Goal: Contribute content

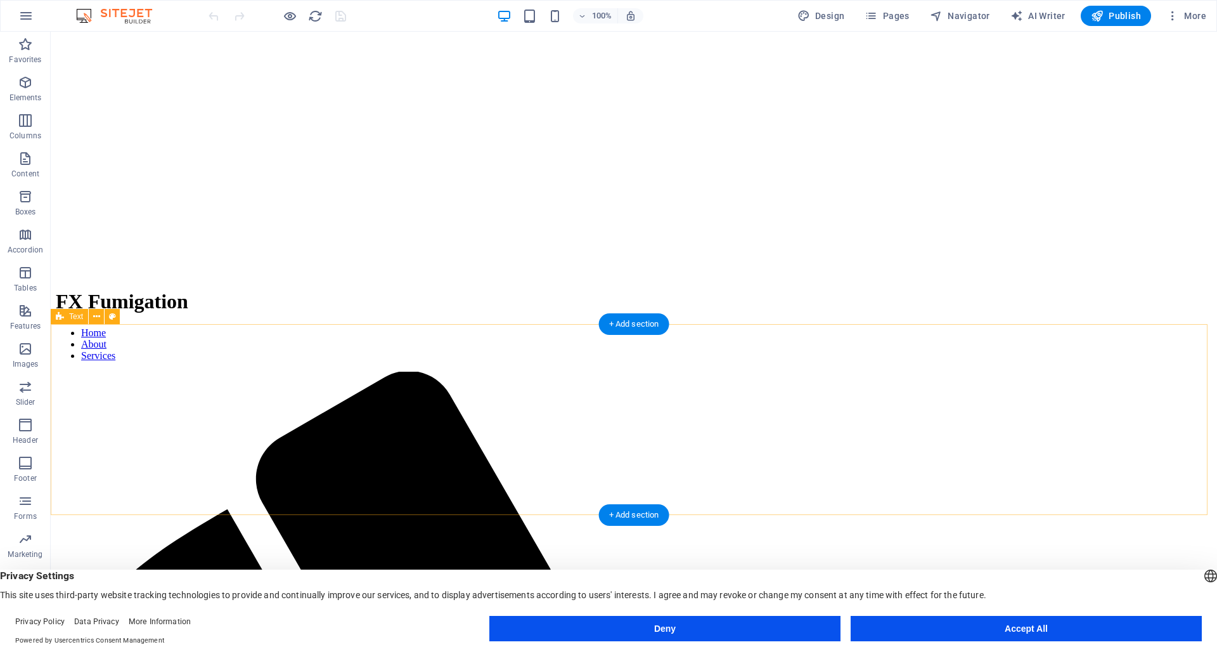
scroll to position [317, 0]
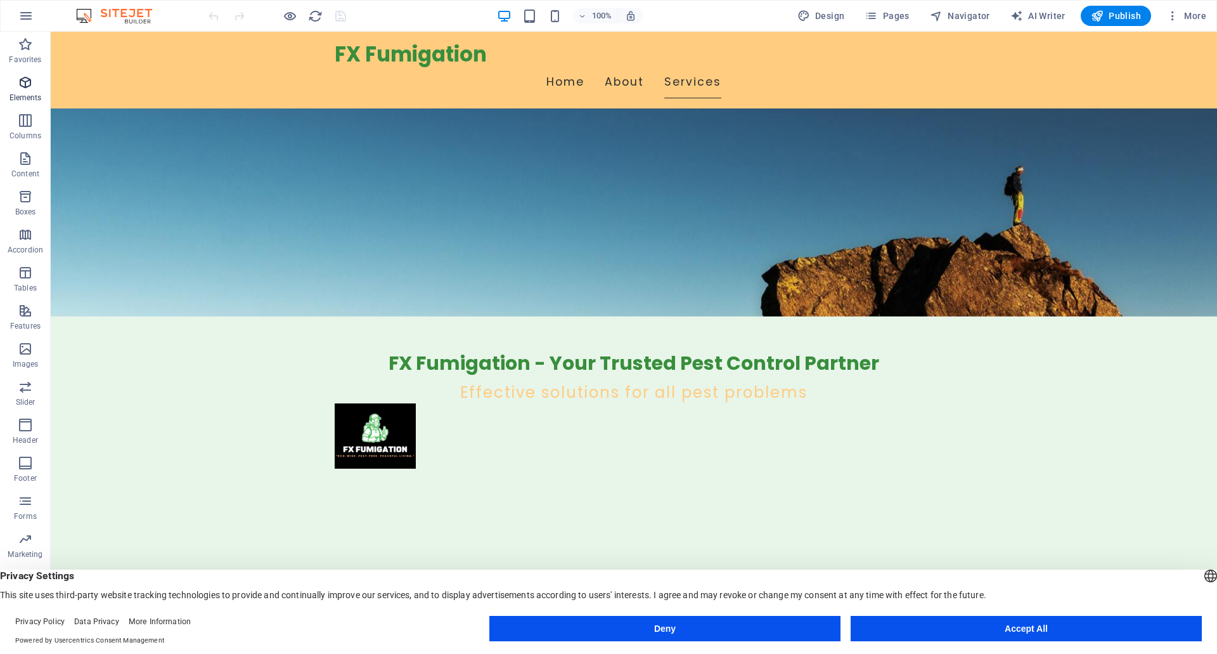
click at [18, 91] on span "Elements" at bounding box center [25, 90] width 51 height 30
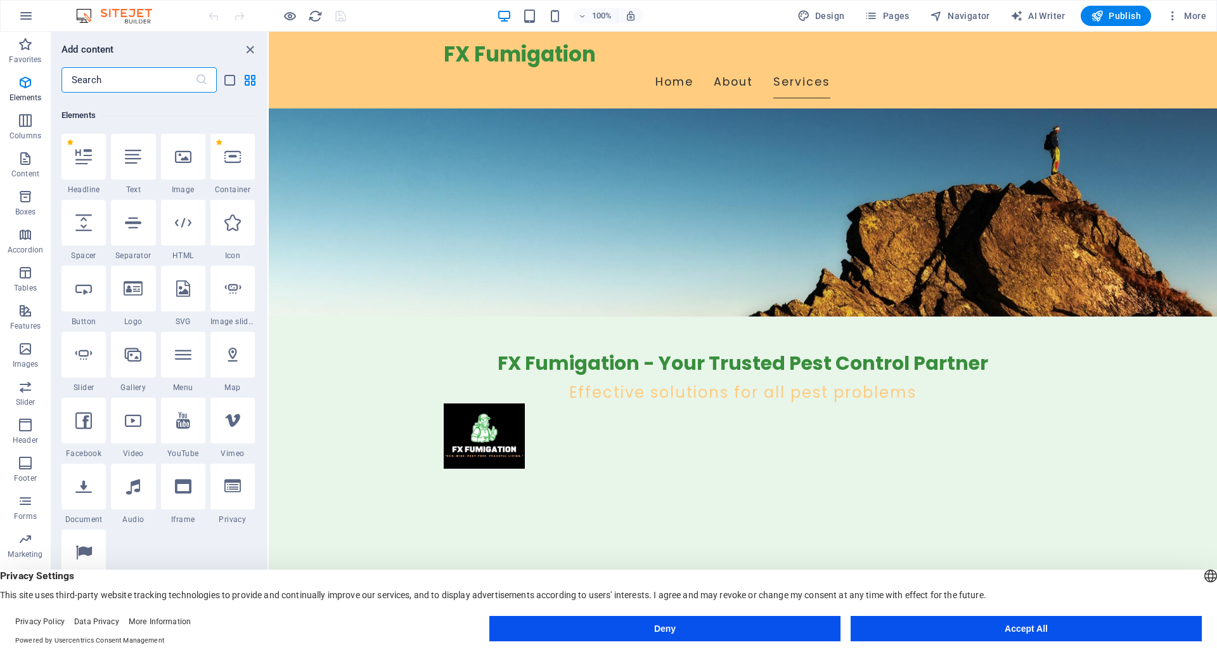
scroll to position [135, 0]
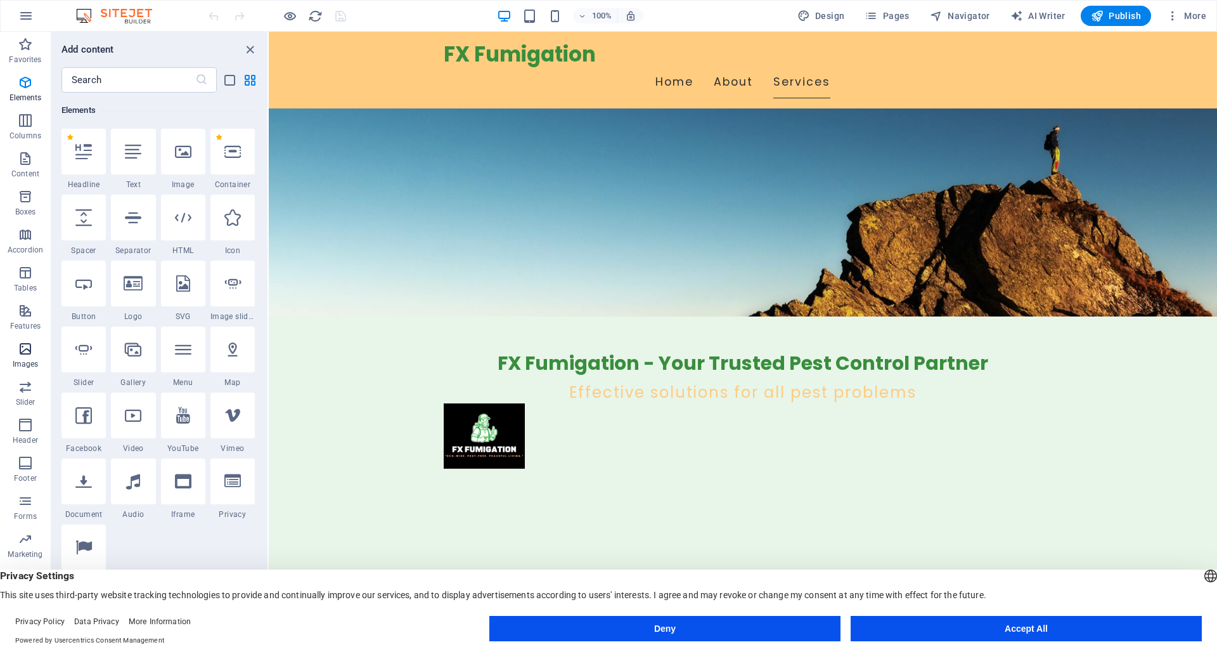
click at [23, 351] on icon "button" at bounding box center [25, 348] width 15 height 15
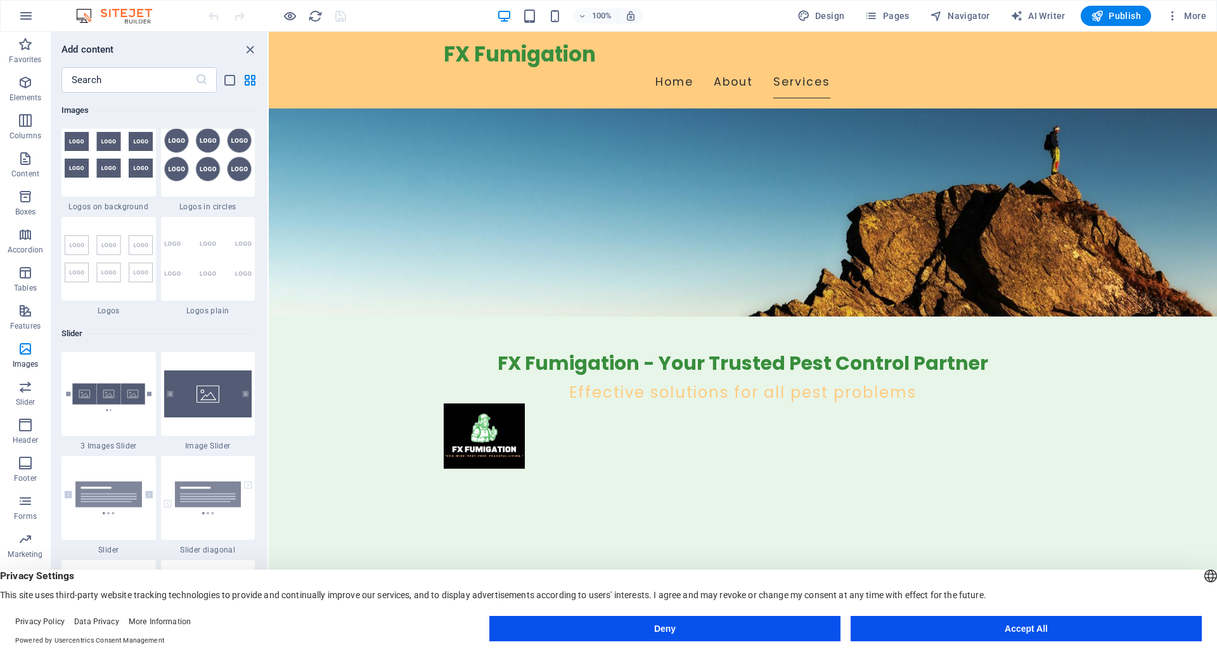
scroll to position [7062, 0]
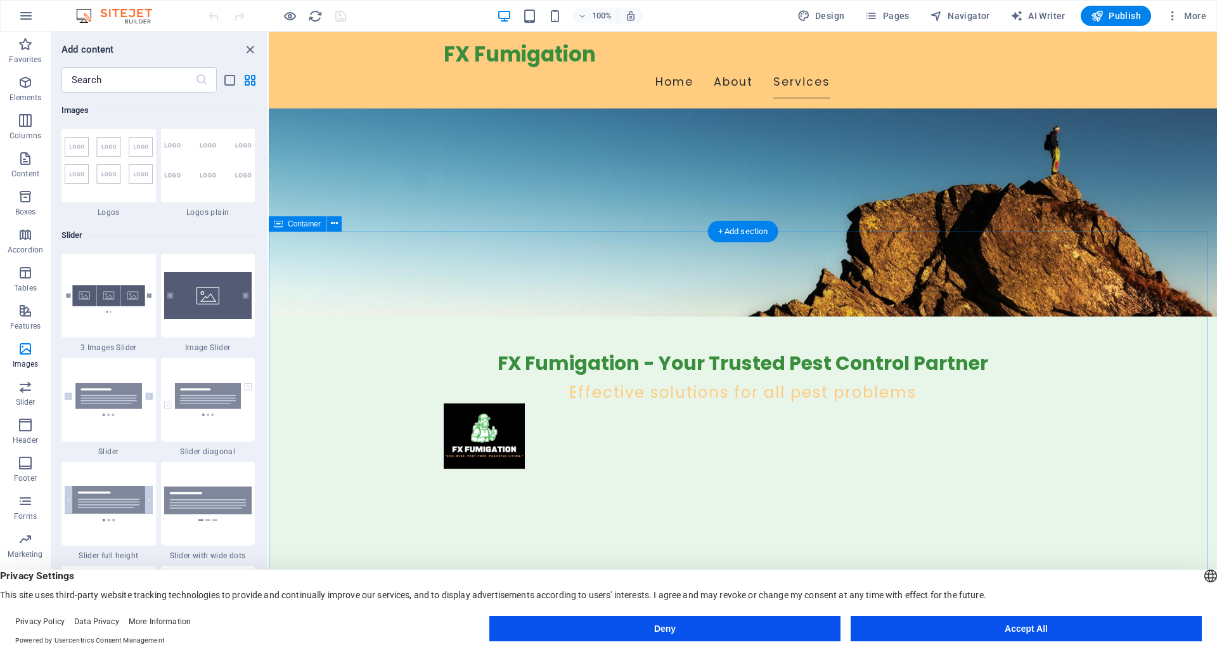
click at [748, 231] on div "+ Add section" at bounding box center [743, 232] width 70 height 22
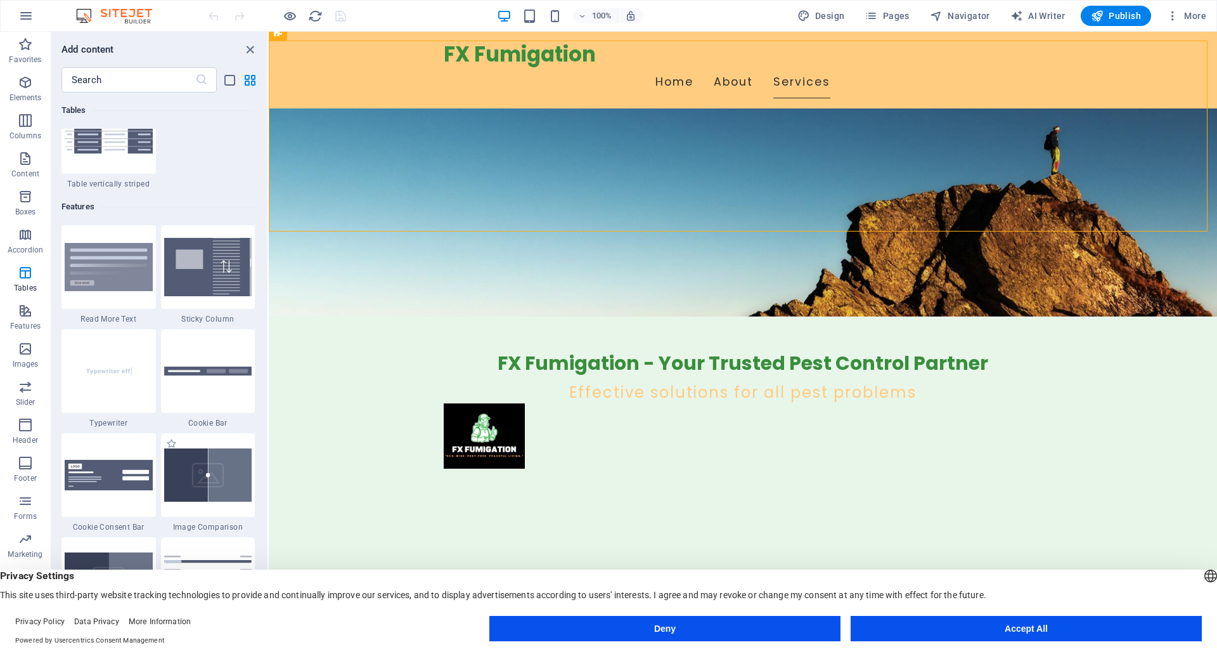
scroll to position [4881, 0]
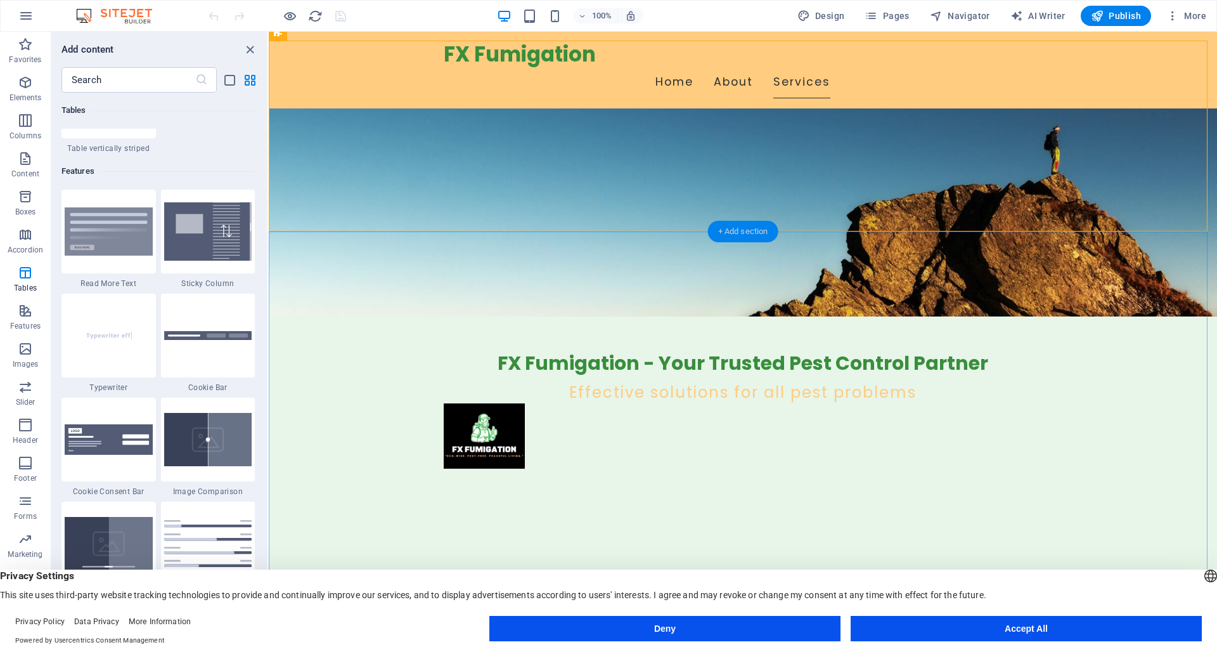
click at [735, 233] on div "+ Add section" at bounding box center [743, 232] width 70 height 22
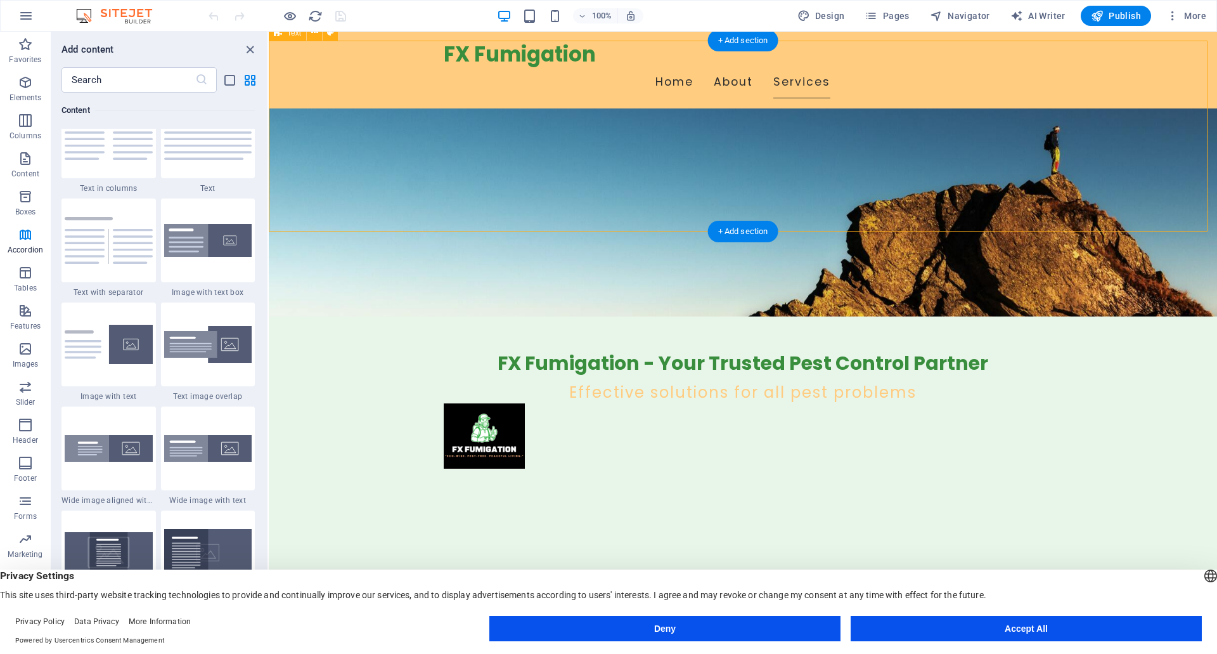
scroll to position [2218, 0]
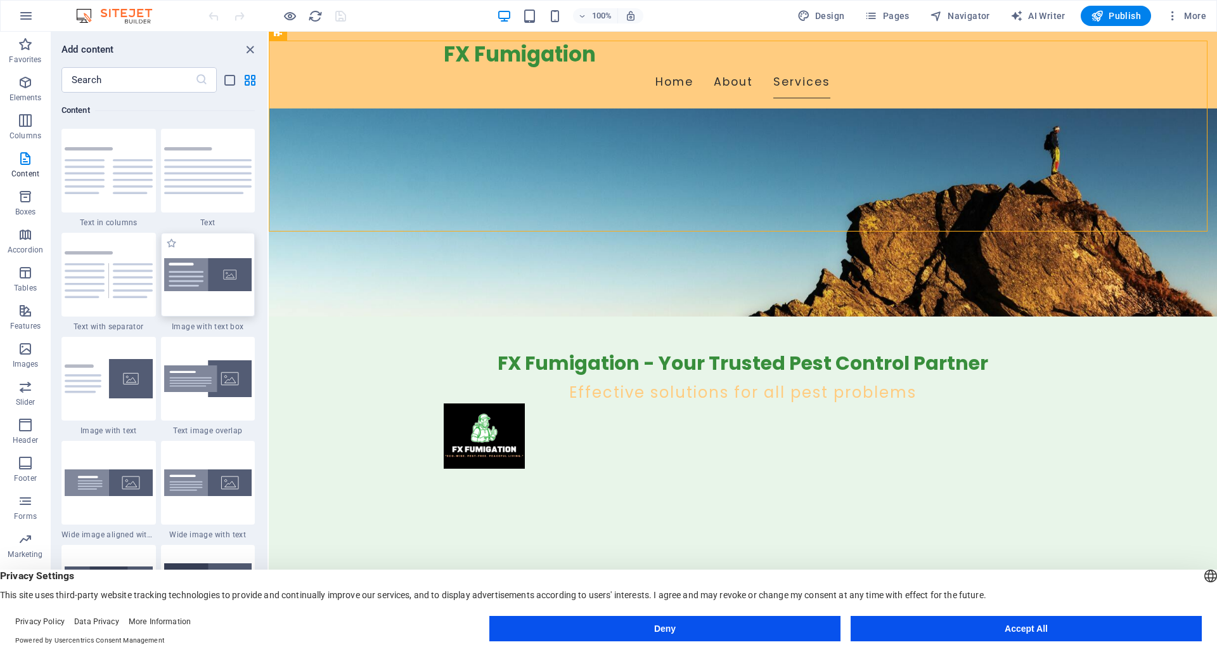
click at [203, 278] on img at bounding box center [208, 275] width 88 height 34
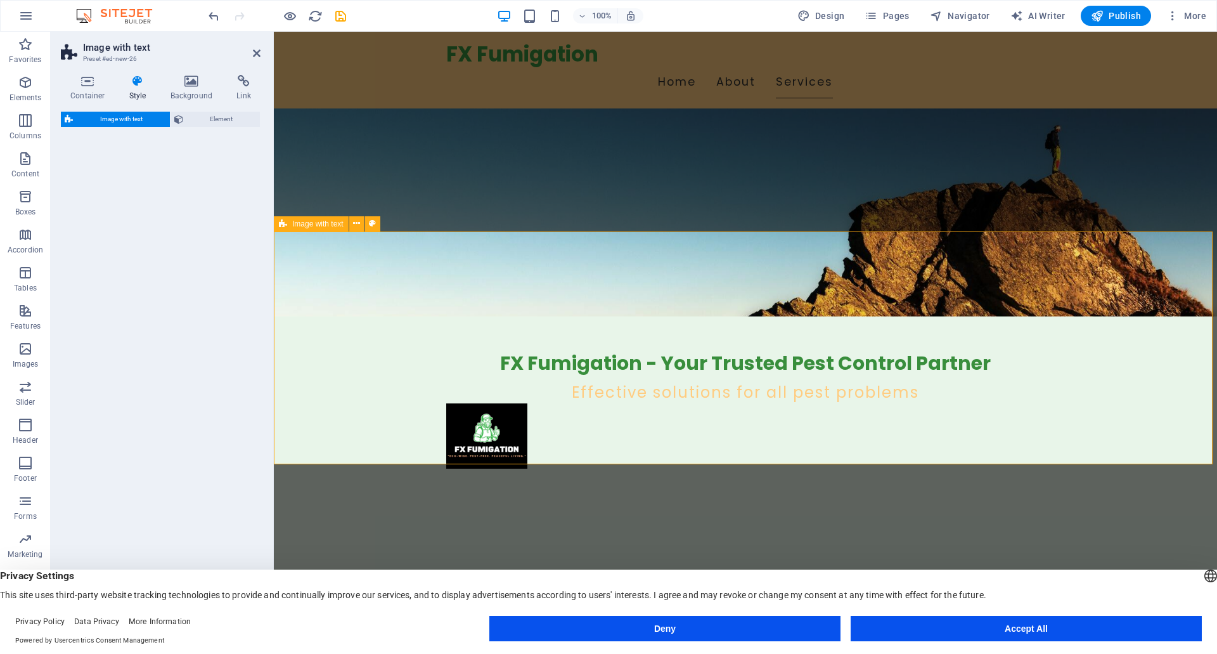
select select "rem"
select select "px"
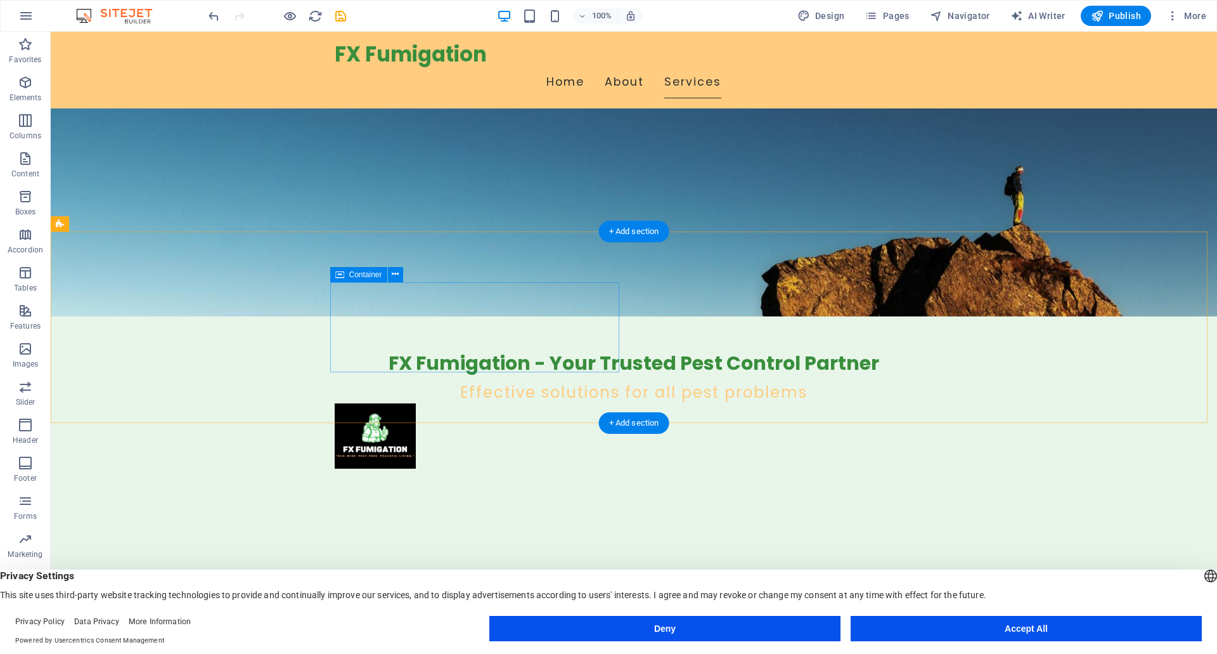
drag, startPoint x: 415, startPoint y: 267, endPoint x: 437, endPoint y: 261, distance: 22.9
click at [415, 267] on button at bounding box center [411, 274] width 15 height 15
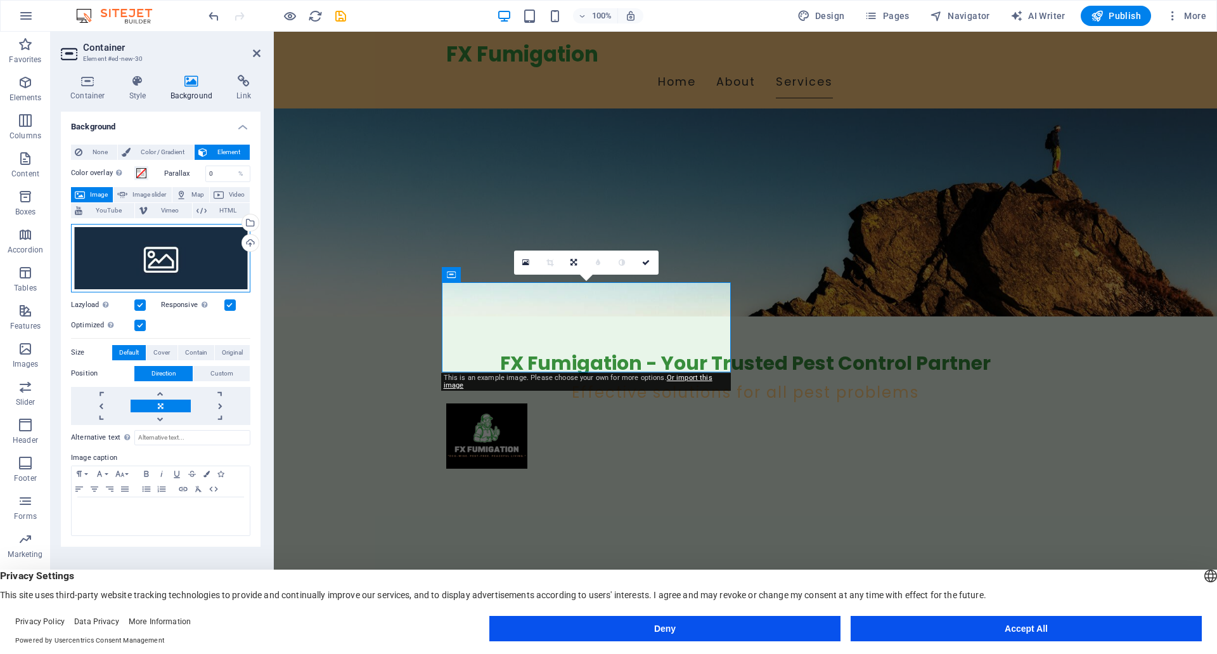
click at [192, 257] on div "Drag files here, click to choose files or select files from Files or our free s…" at bounding box center [160, 258] width 179 height 68
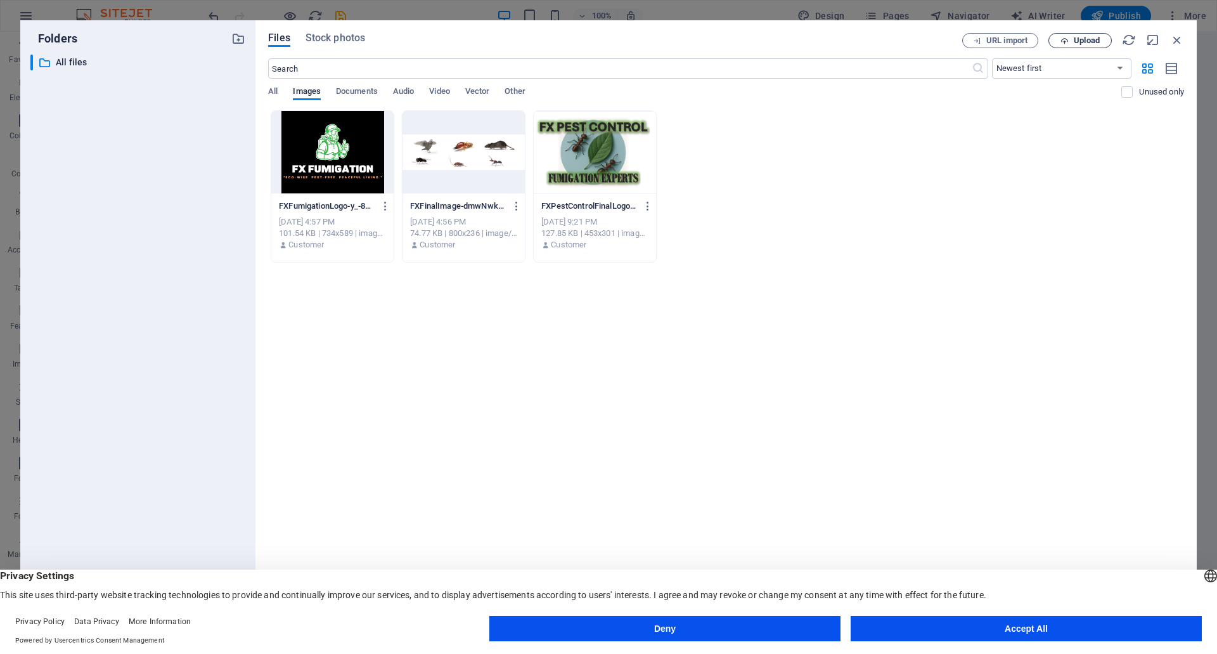
click at [1094, 38] on span "Upload" at bounding box center [1087, 41] width 26 height 8
click at [1000, 631] on button "Accept All" at bounding box center [1026, 628] width 351 height 25
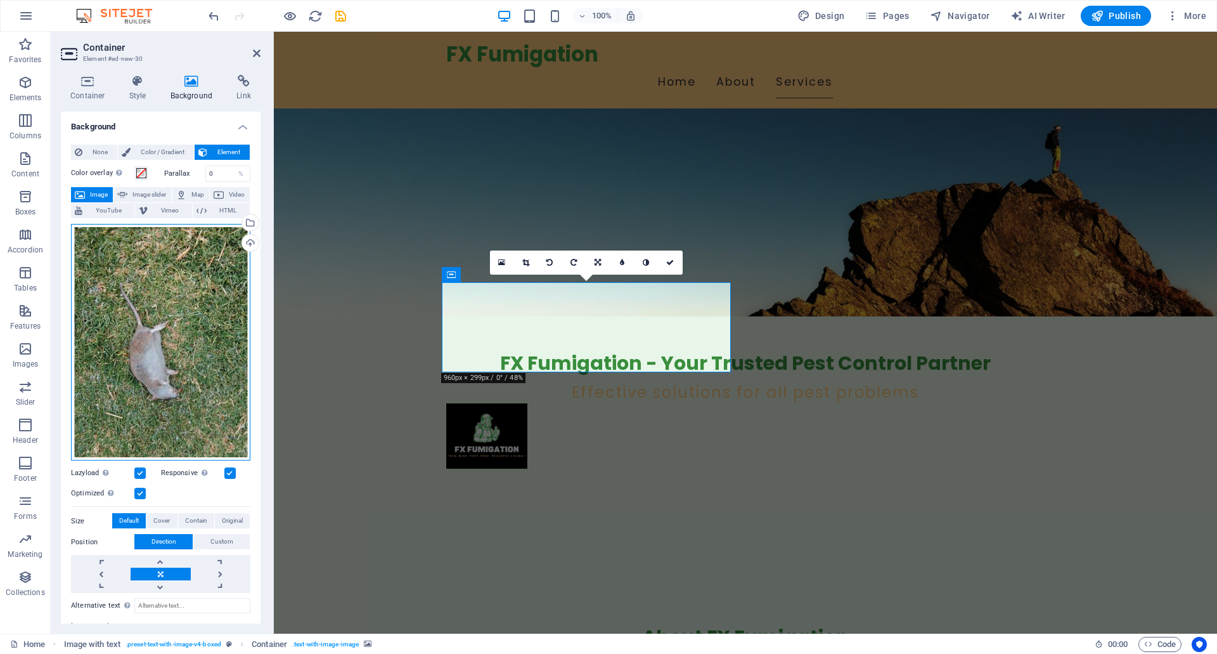
click at [169, 326] on div "Drag files here, click to choose files or select files from Files or our free s…" at bounding box center [160, 342] width 179 height 237
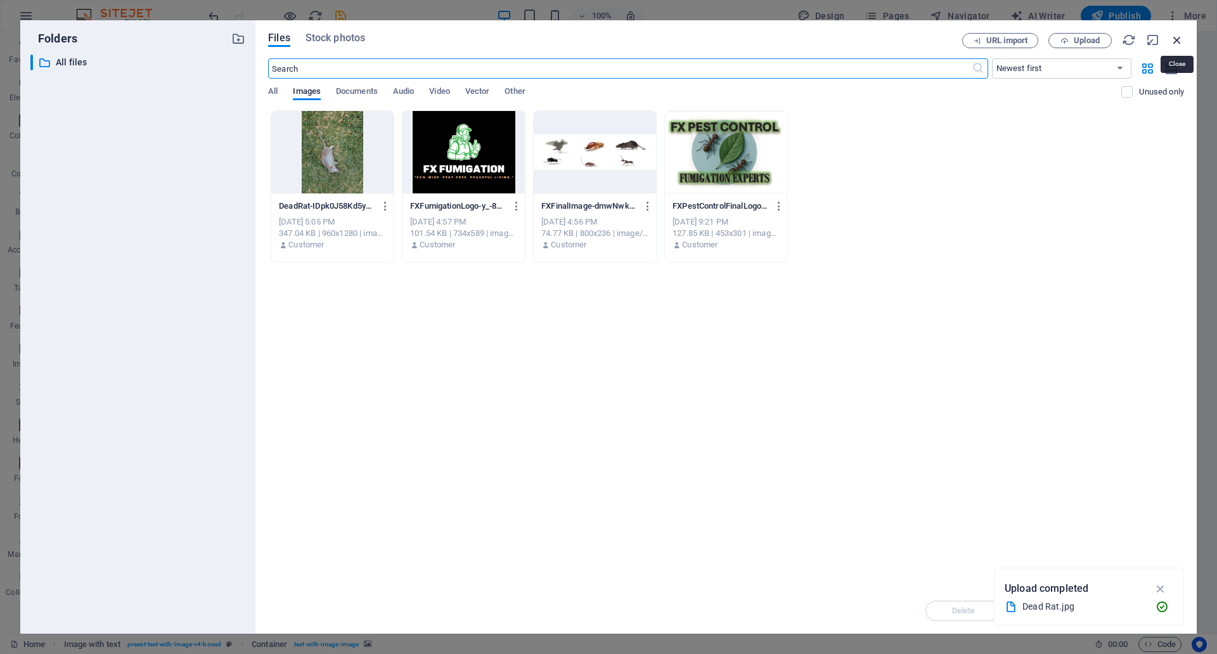
click at [1175, 42] on icon "button" at bounding box center [1177, 40] width 14 height 14
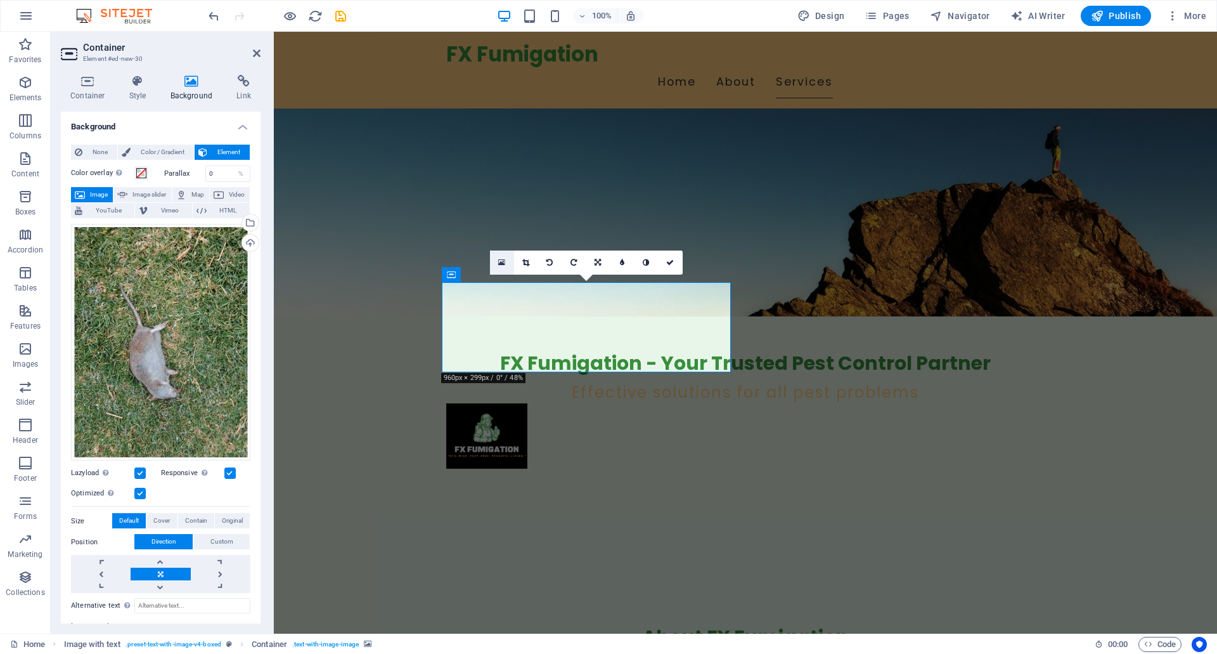
click at [500, 262] on icon at bounding box center [501, 262] width 7 height 9
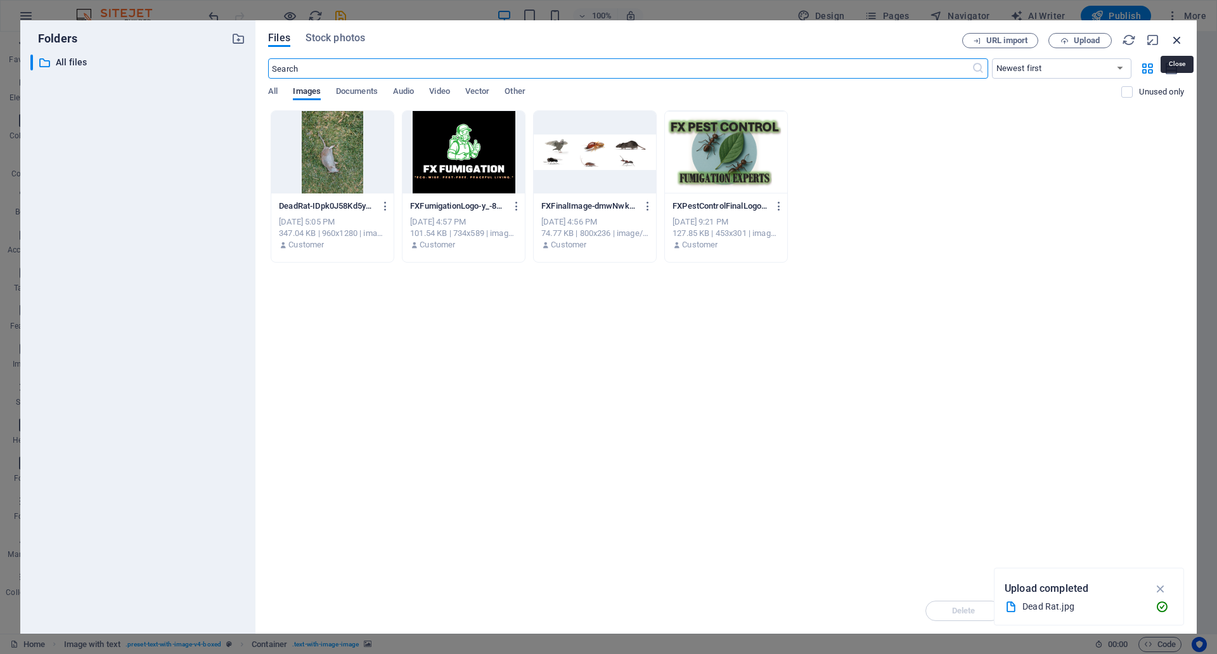
click at [1178, 34] on icon "button" at bounding box center [1177, 40] width 14 height 14
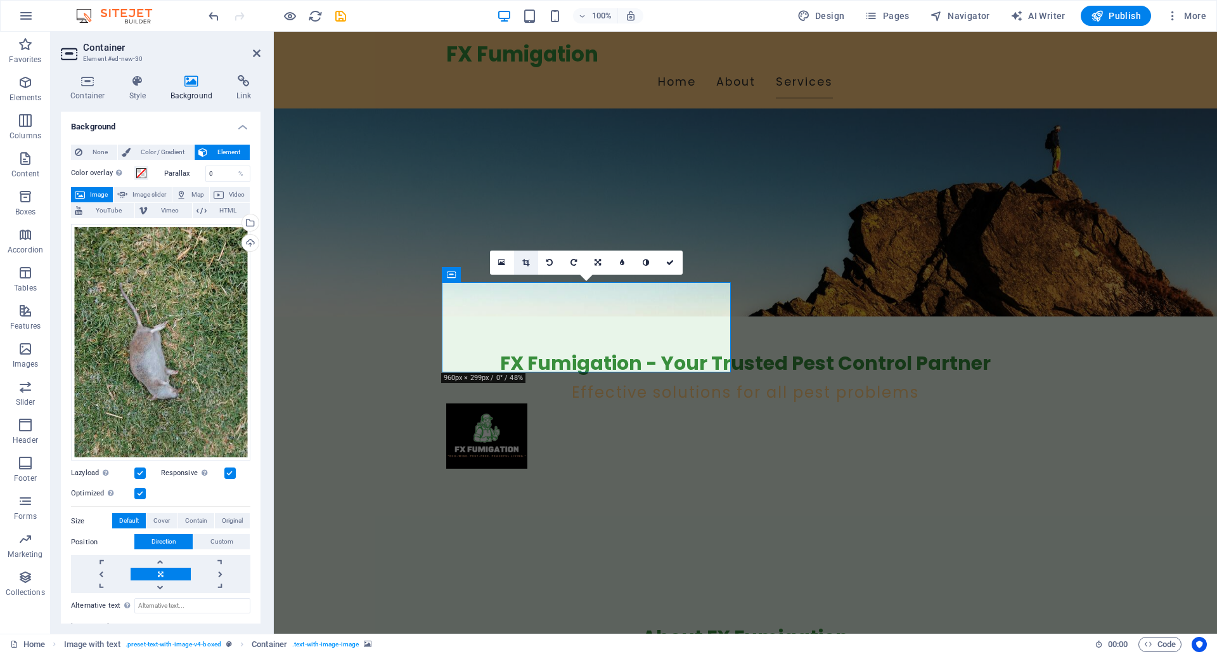
click at [535, 261] on link at bounding box center [526, 262] width 24 height 24
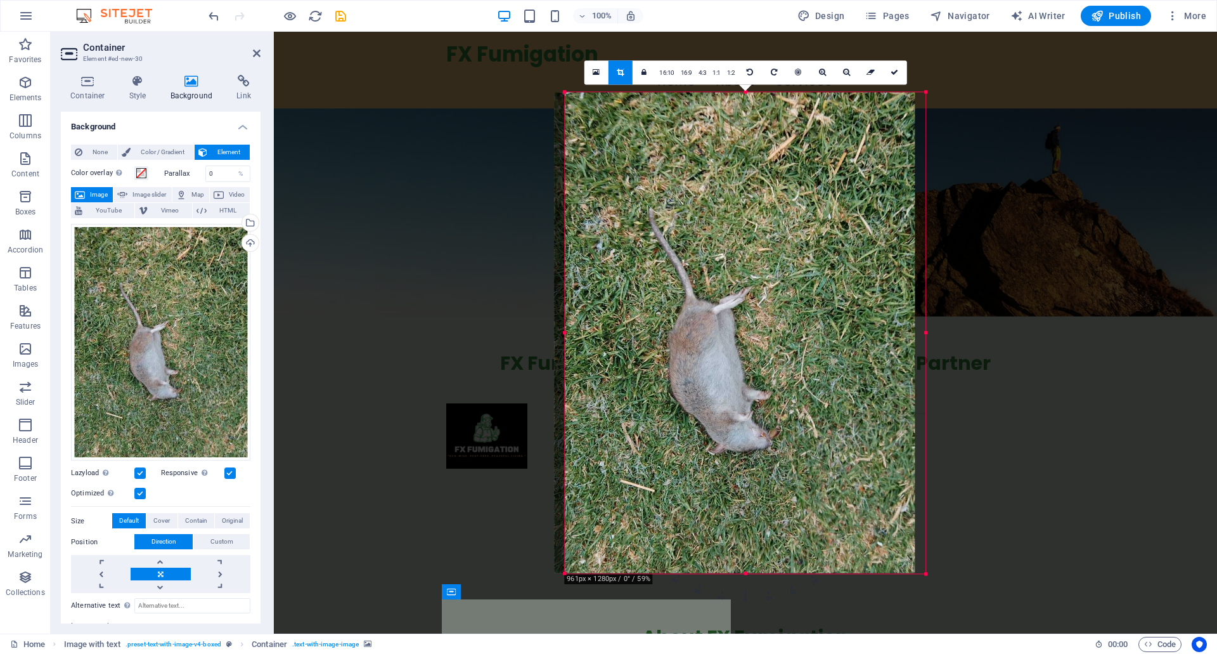
drag, startPoint x: 744, startPoint y: 285, endPoint x: 736, endPoint y: 287, distance: 7.7
click at [736, 287] on div at bounding box center [734, 332] width 361 height 481
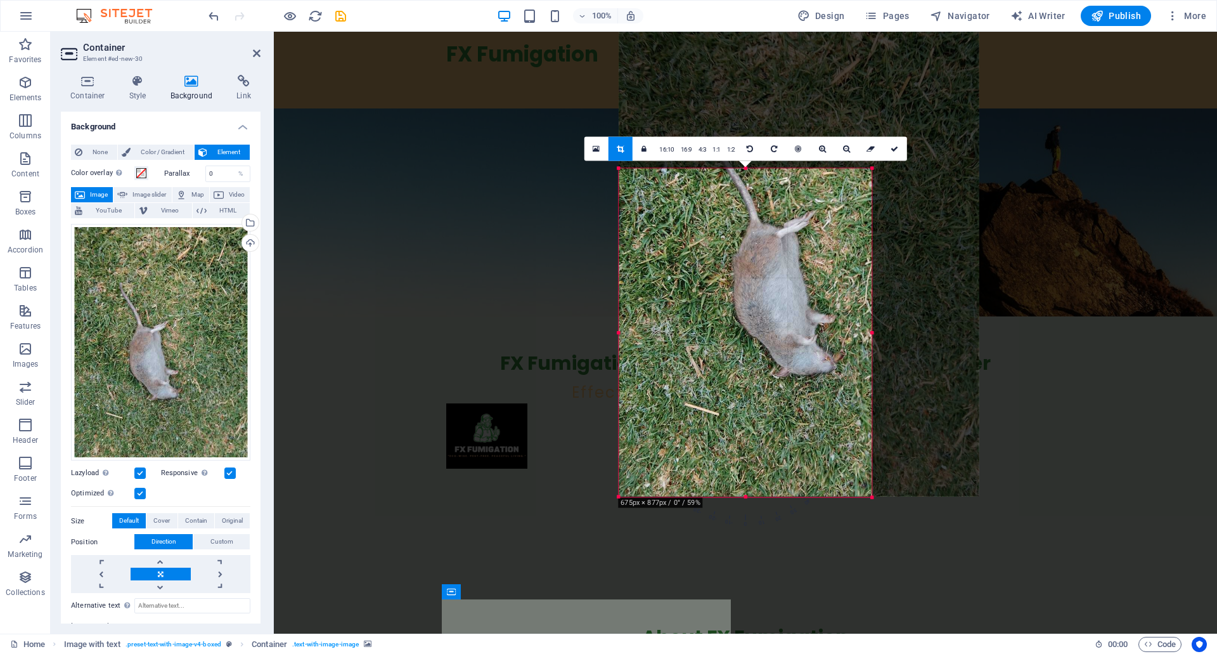
drag, startPoint x: 926, startPoint y: 92, endPoint x: 818, endPoint y: 244, distance: 186.5
click at [818, 244] on div "180 170 160 150 140 130 120 110 100 90 80 70 60 50 40 30 20 10 0 -10 -20 -30 -4…" at bounding box center [745, 332] width 253 height 329
click at [616, 499] on div at bounding box center [619, 497] width 6 height 6
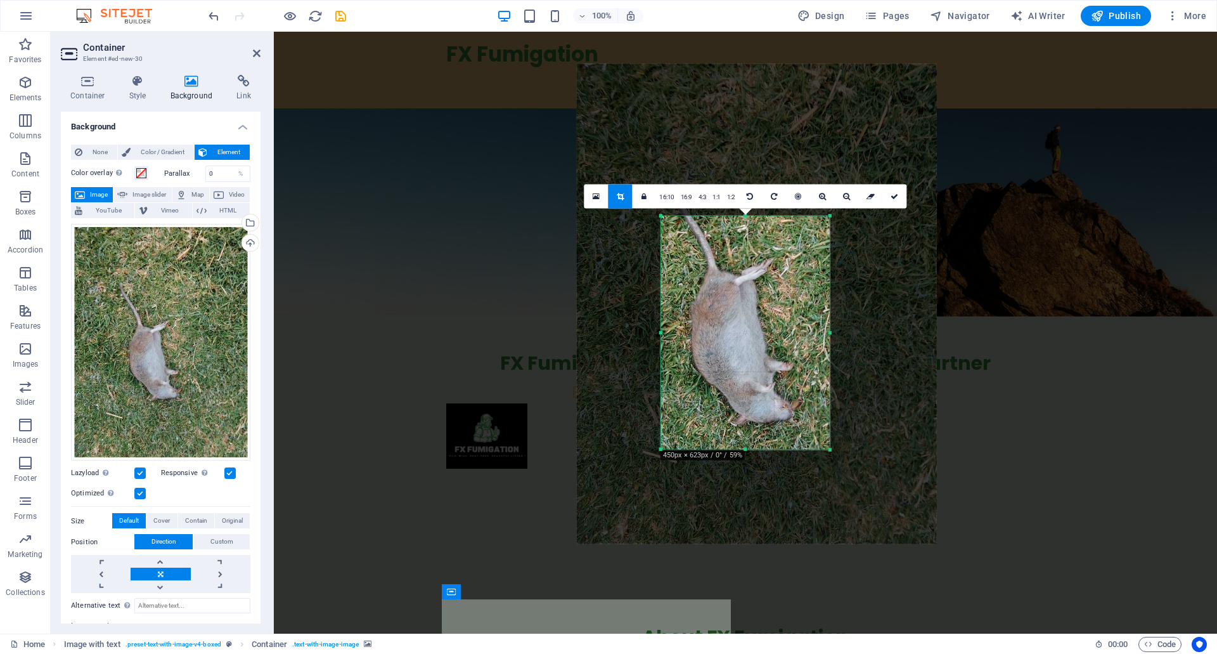
drag, startPoint x: 616, startPoint y: 499, endPoint x: 701, endPoint y: 404, distance: 127.1
click at [701, 404] on div "180 170 160 150 140 130 120 110 100 90 80 70 60 50 40 30 20 10 0 -10 -20 -30 -4…" at bounding box center [745, 333] width 169 height 234
drag, startPoint x: 896, startPoint y: 197, endPoint x: 719, endPoint y: 345, distance: 230.9
click at [896, 197] on icon at bounding box center [895, 196] width 8 height 8
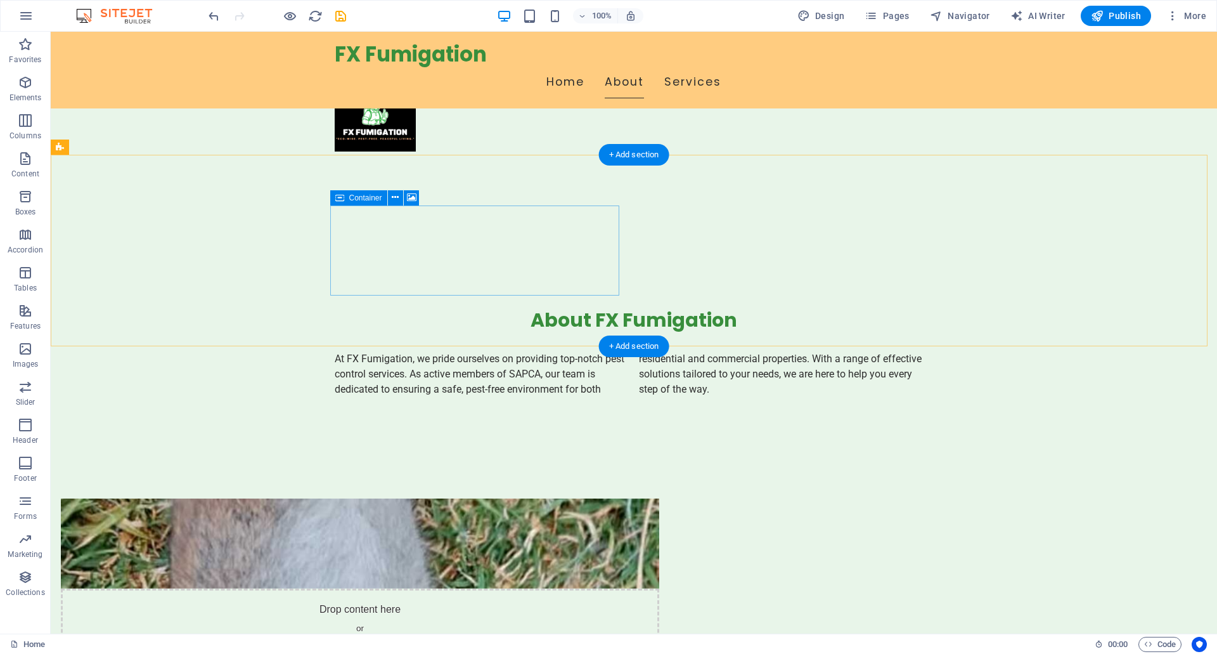
scroll to position [317, 0]
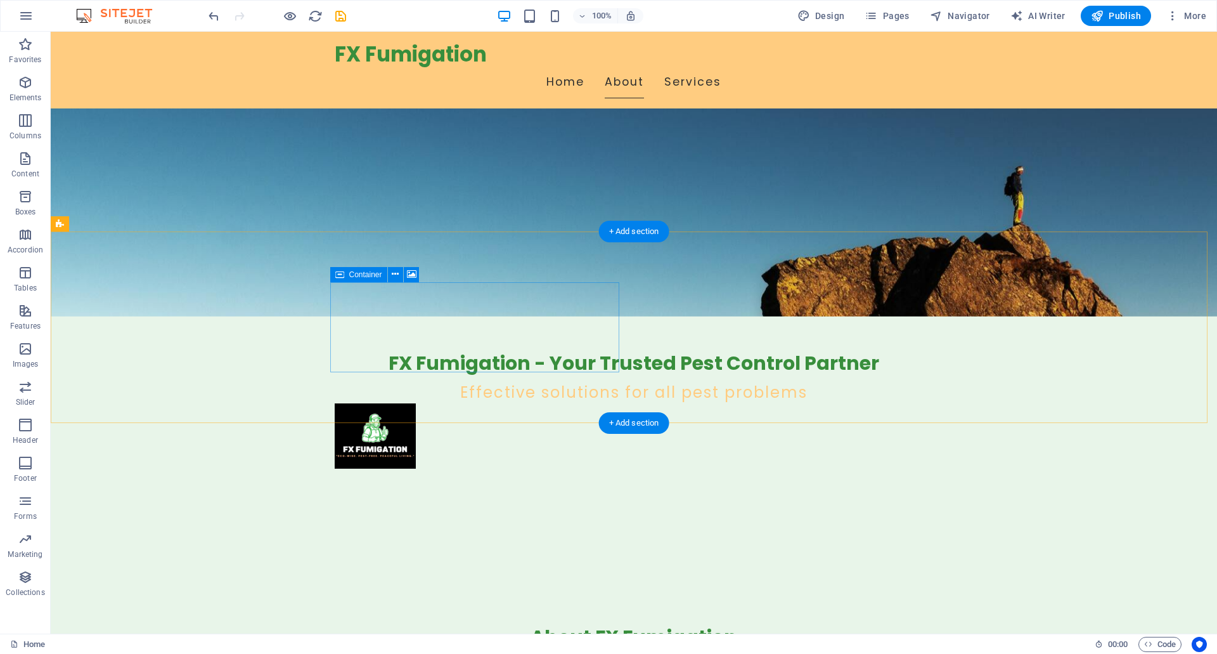
click at [396, 272] on icon at bounding box center [395, 274] width 7 height 13
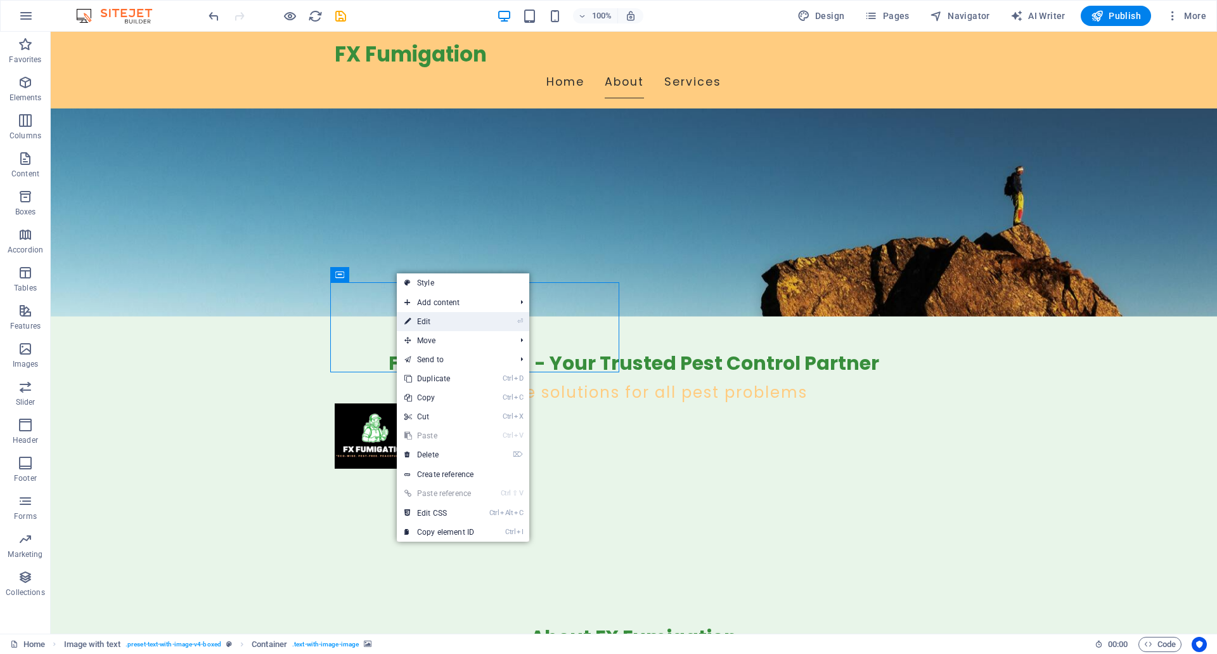
click at [445, 322] on link "⏎ Edit" at bounding box center [439, 321] width 85 height 19
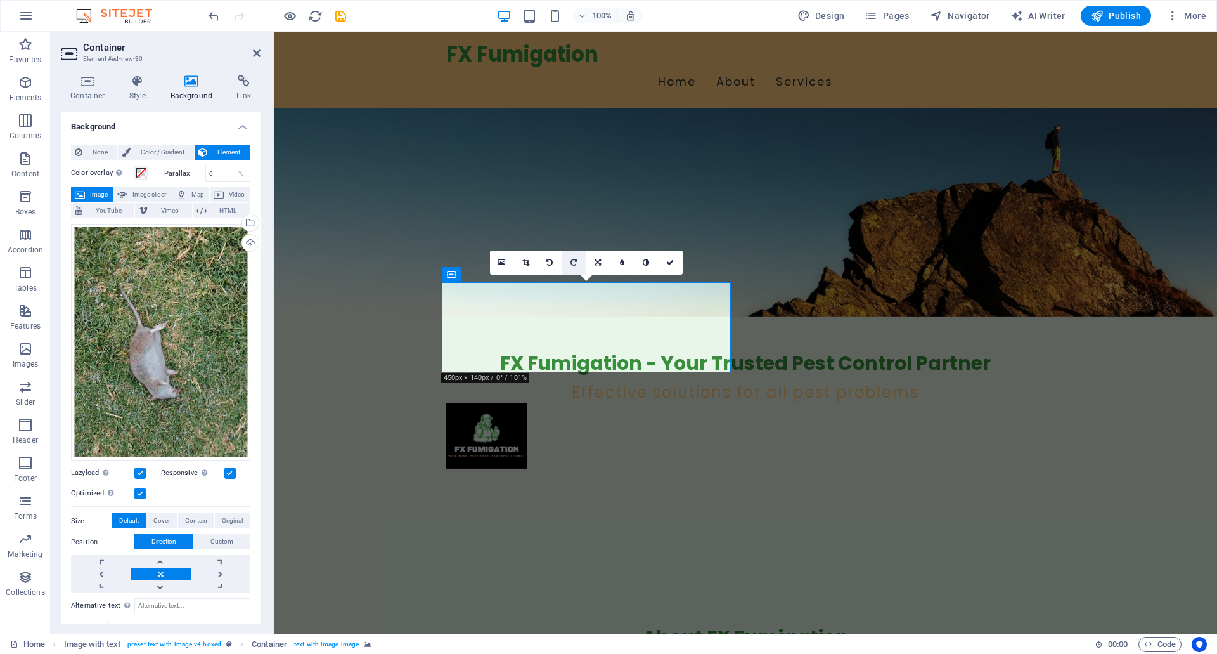
click at [572, 259] on icon at bounding box center [574, 263] width 6 height 8
click at [571, 259] on icon at bounding box center [574, 263] width 6 height 8
click at [574, 262] on icon at bounding box center [574, 263] width 6 height 8
click at [599, 259] on icon at bounding box center [598, 263] width 6 height 8
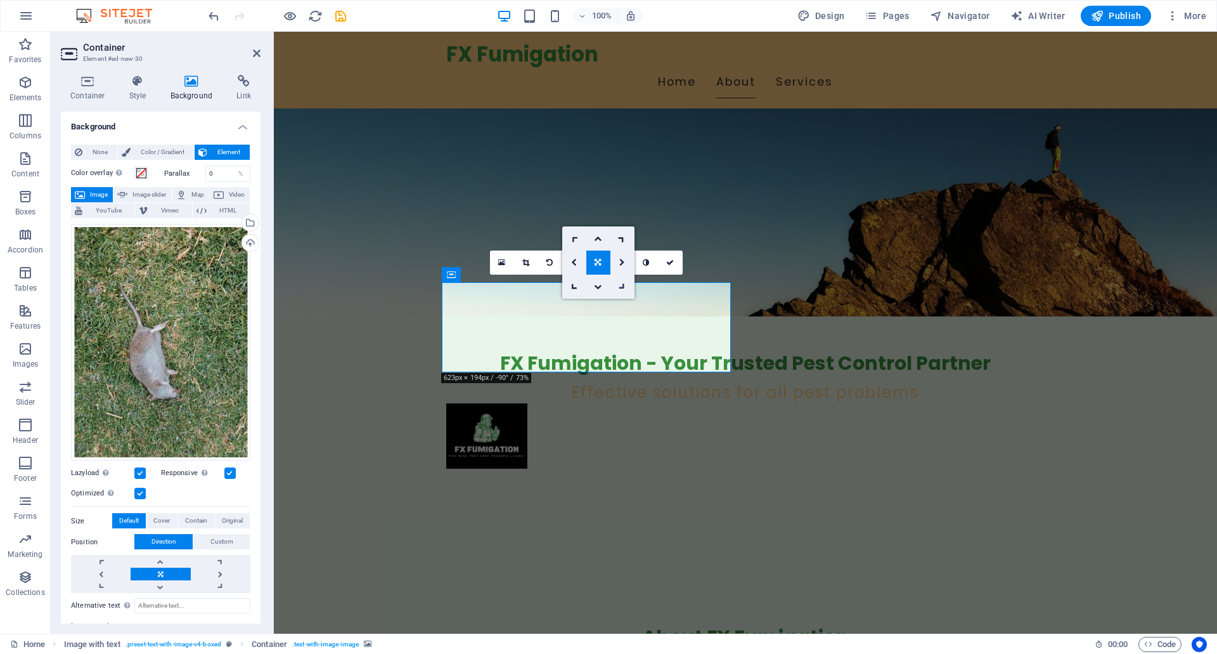
click at [625, 286] on icon at bounding box center [622, 286] width 11 height 11
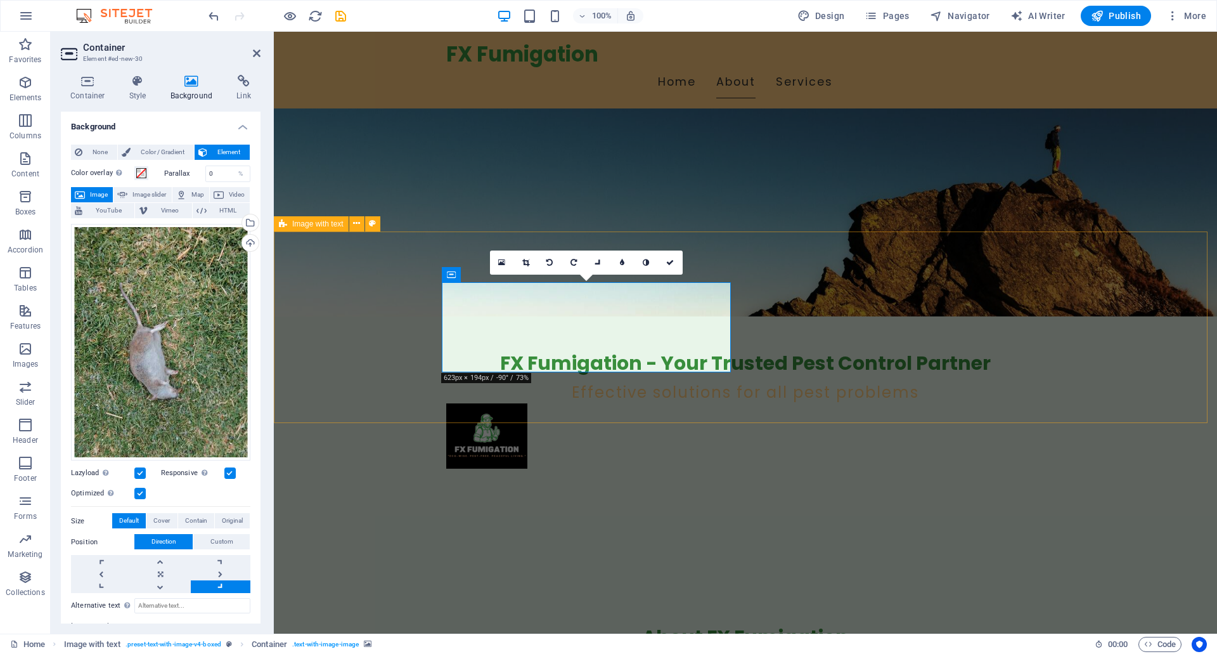
drag, startPoint x: 730, startPoint y: 372, endPoint x: 802, endPoint y: 394, distance: 75.8
click at [502, 262] on icon at bounding box center [501, 262] width 7 height 9
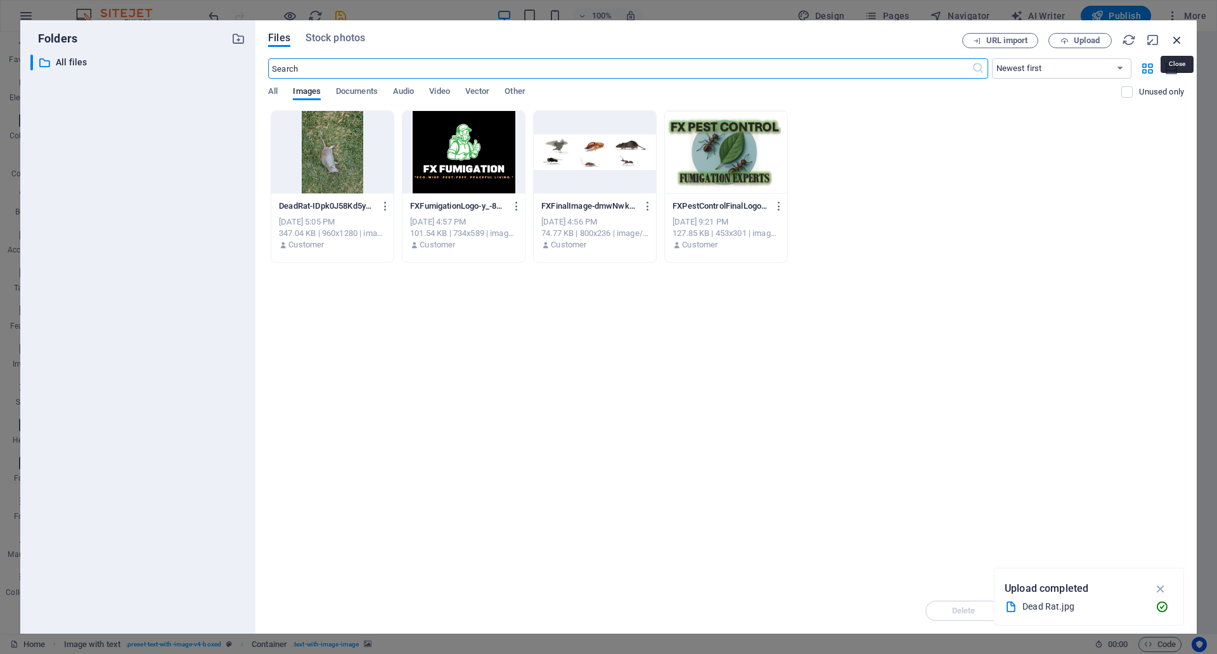
click at [1179, 34] on icon "button" at bounding box center [1177, 40] width 14 height 14
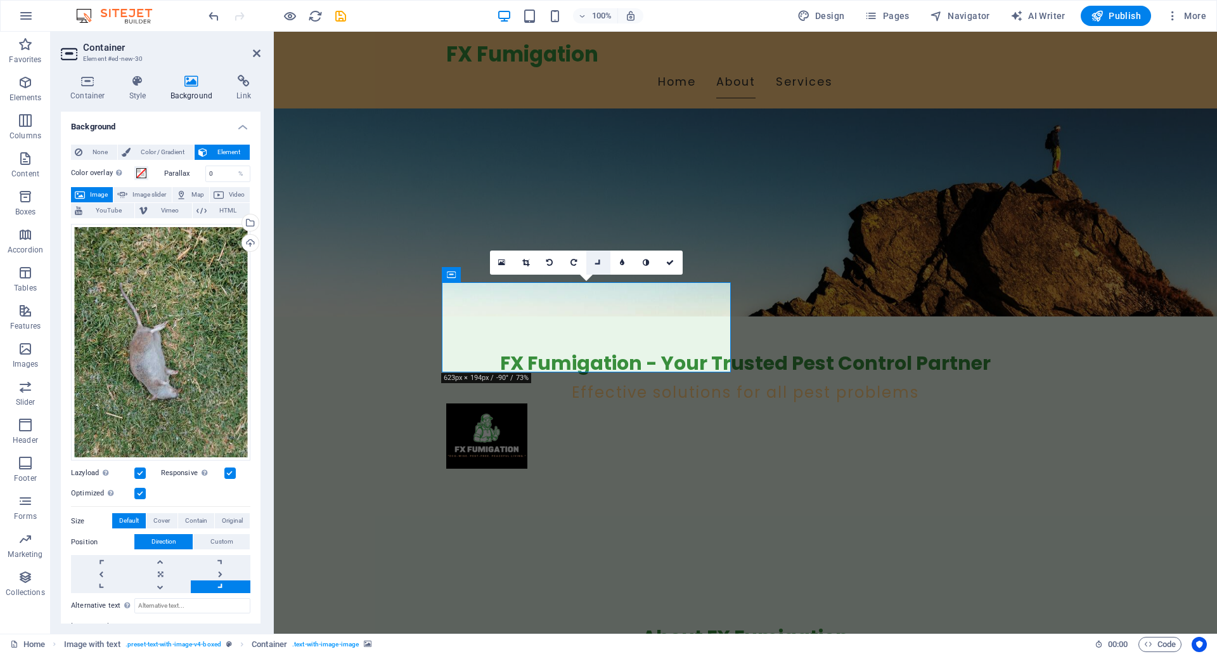
click at [598, 264] on icon at bounding box center [598, 262] width 11 height 11
click at [623, 286] on icon at bounding box center [622, 286] width 11 height 11
drag, startPoint x: 985, startPoint y: 421, endPoint x: 985, endPoint y: 484, distance: 62.8
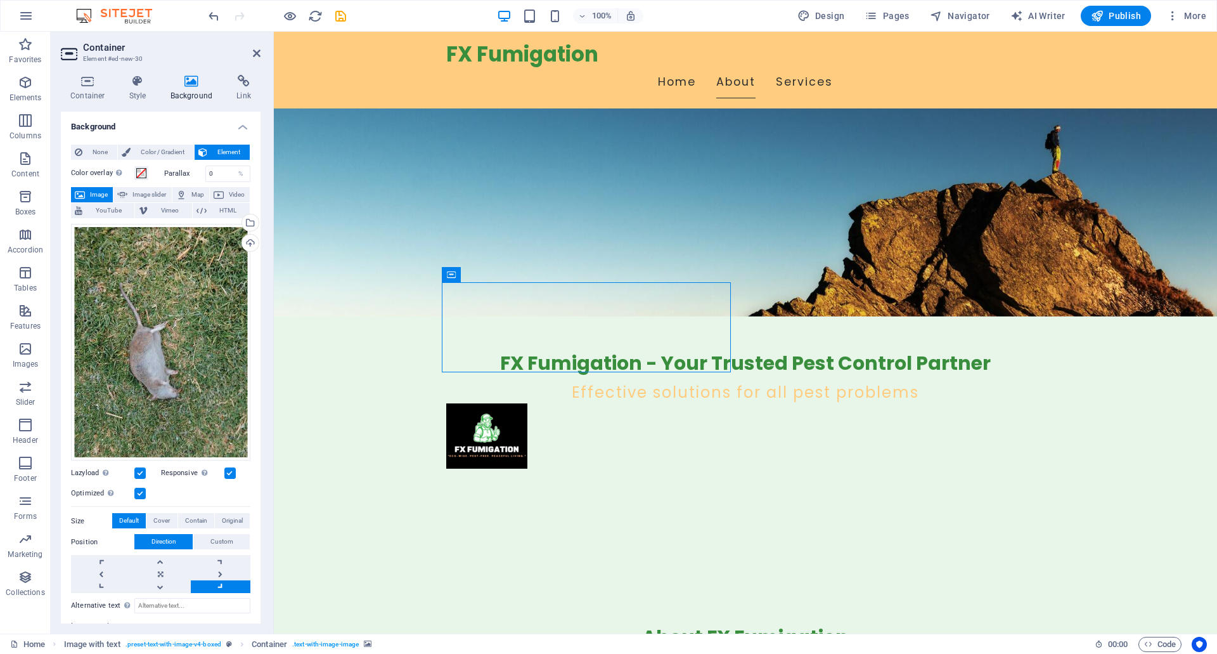
drag, startPoint x: 720, startPoint y: 308, endPoint x: 437, endPoint y: 255, distance: 287.7
drag, startPoint x: 474, startPoint y: 298, endPoint x: 704, endPoint y: 269, distance: 232.5
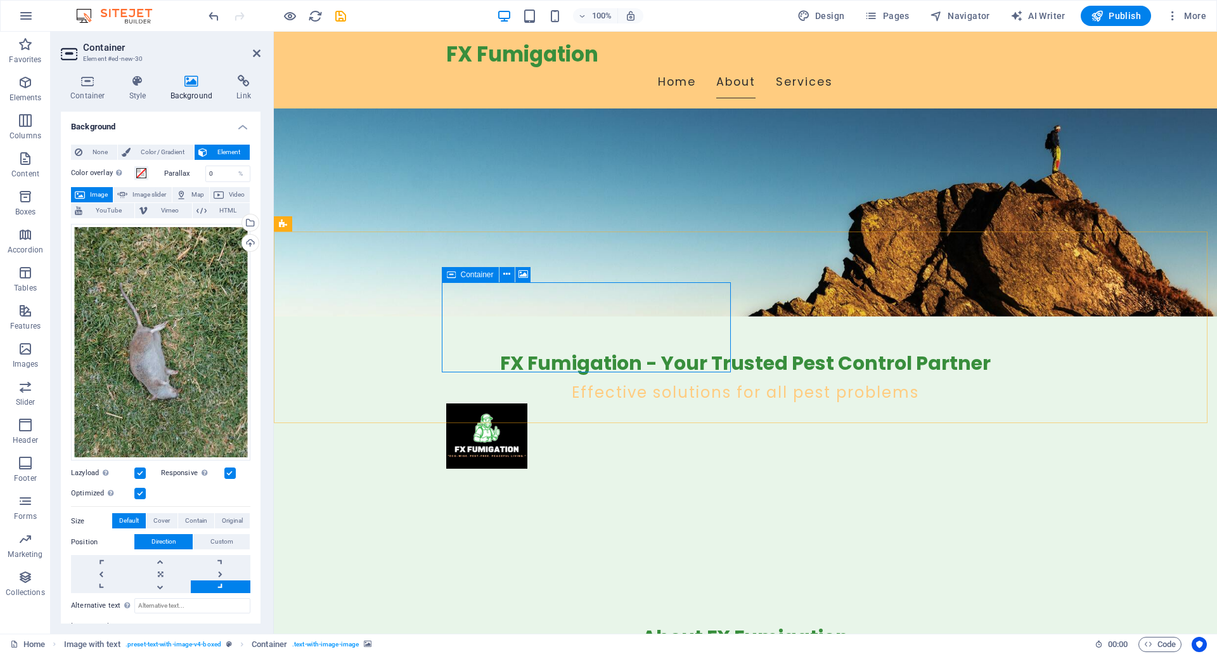
drag, startPoint x: 611, startPoint y: 314, endPoint x: 614, endPoint y: 288, distance: 26.2
click at [470, 275] on span "Container" at bounding box center [477, 275] width 33 height 8
click at [451, 274] on icon at bounding box center [451, 274] width 9 height 15
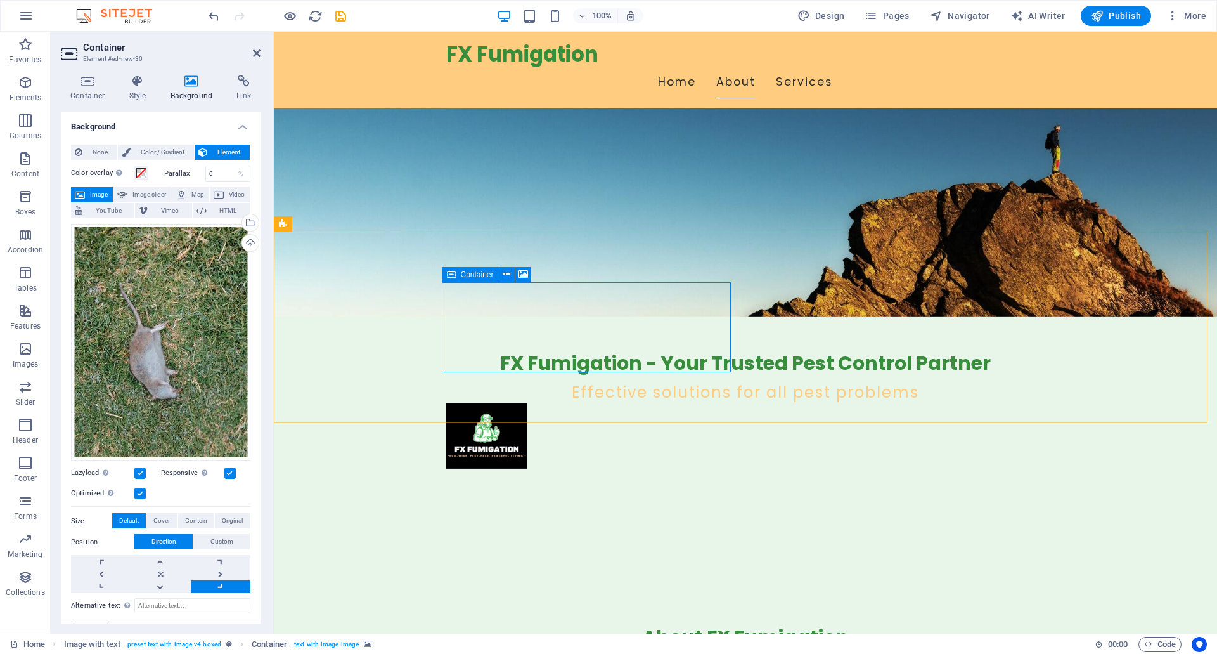
click at [451, 274] on icon at bounding box center [451, 274] width 9 height 15
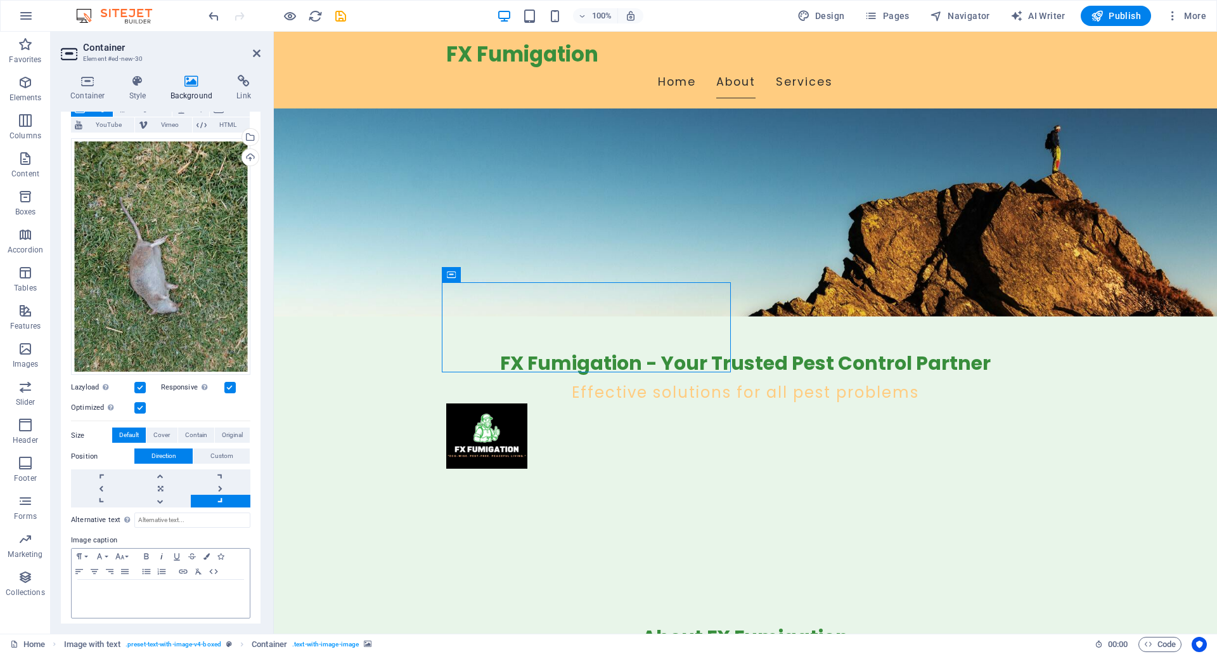
scroll to position [88, 0]
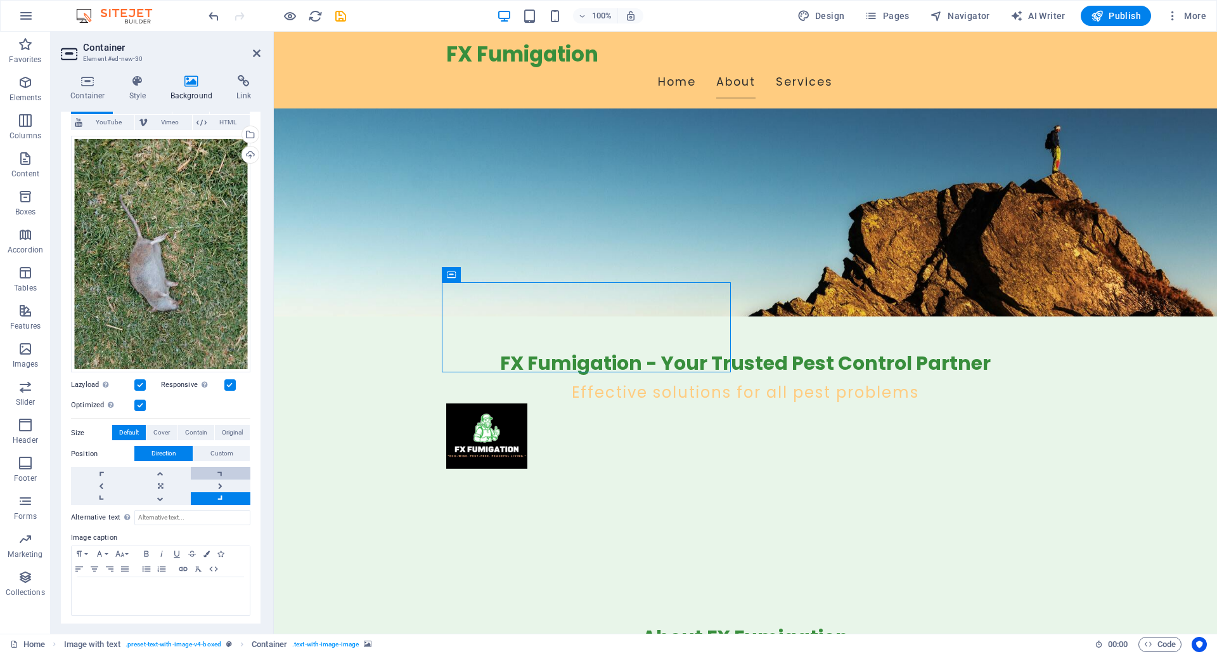
click at [219, 468] on link at bounding box center [221, 473] width 60 height 13
click at [157, 498] on link at bounding box center [161, 498] width 60 height 13
click at [158, 467] on link at bounding box center [161, 473] width 60 height 13
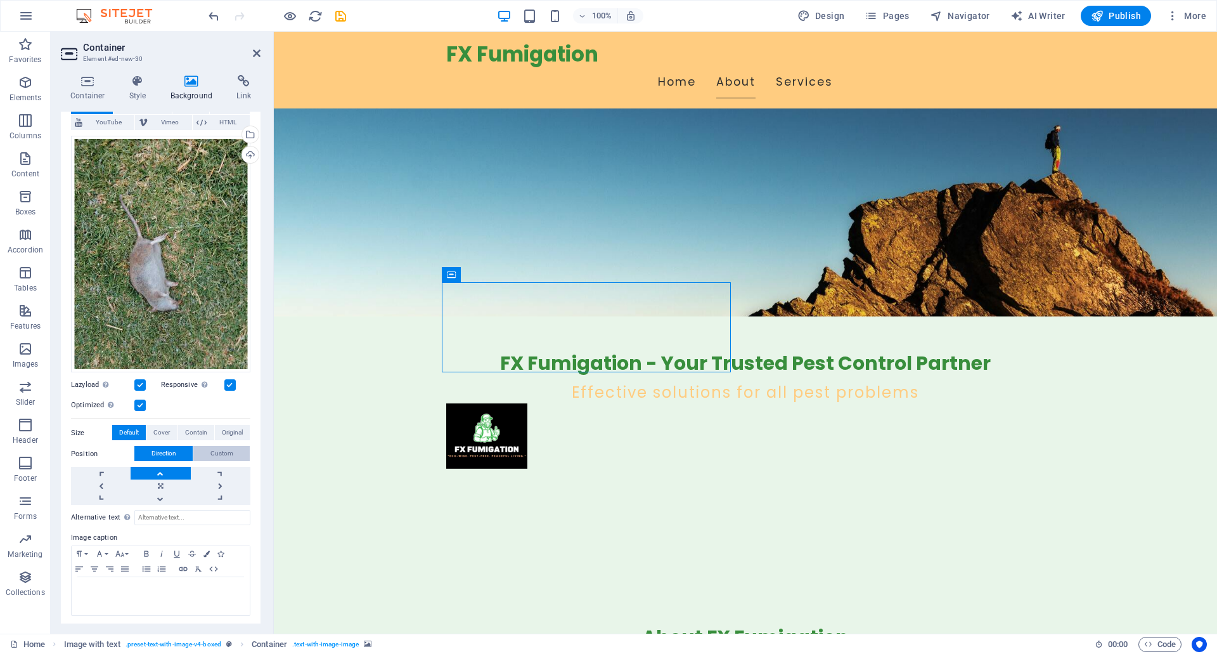
click at [215, 446] on span "Custom" at bounding box center [221, 453] width 23 height 15
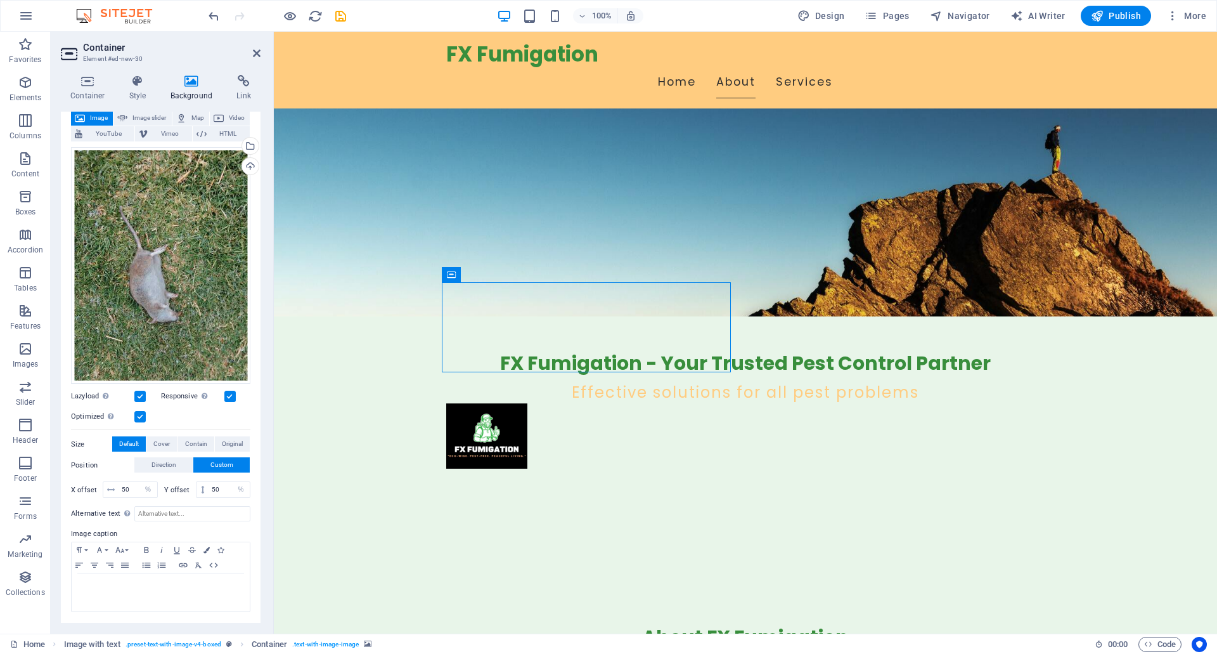
scroll to position [73, 0]
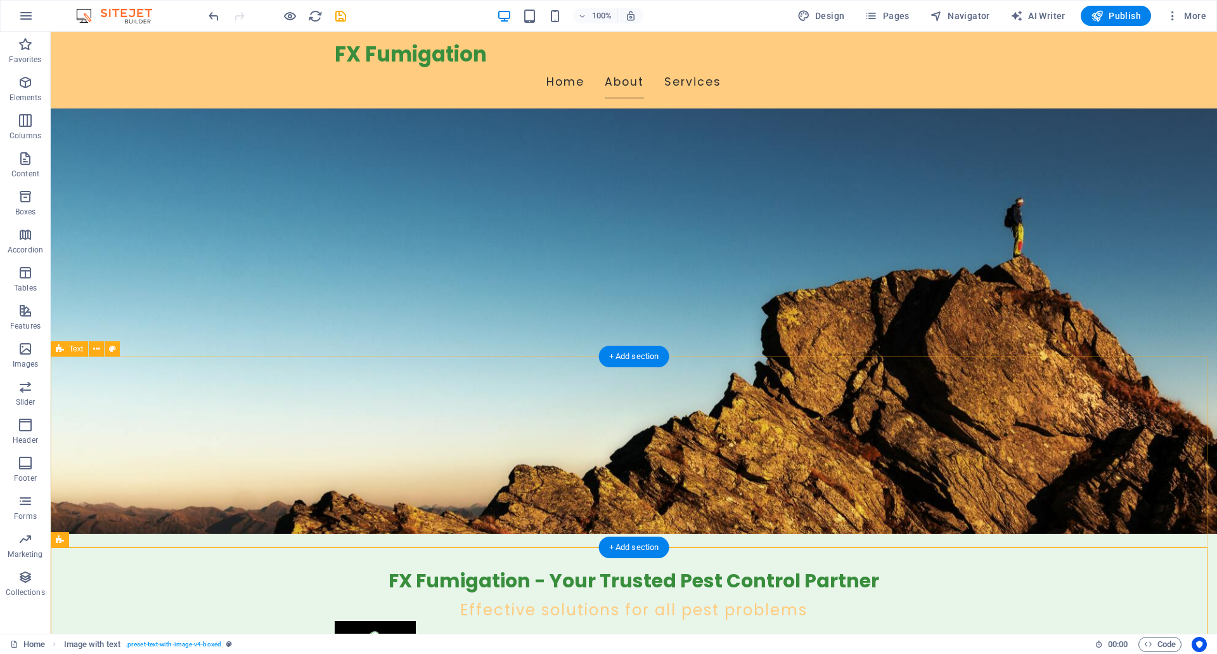
scroll to position [190, 0]
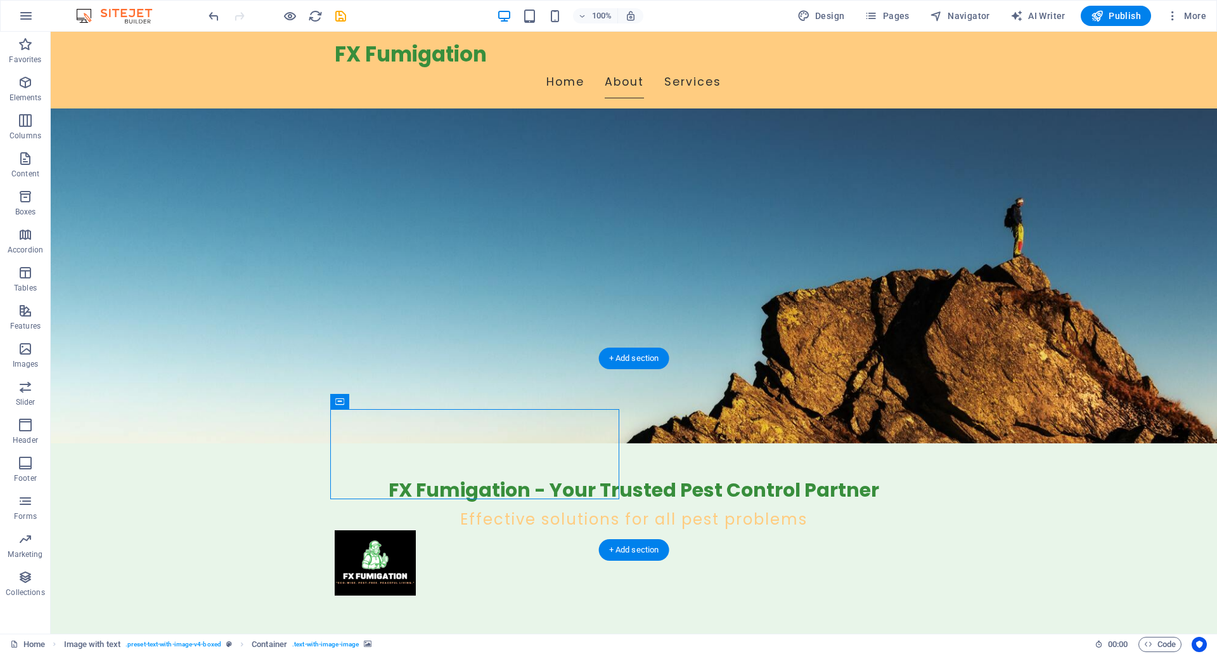
drag, startPoint x: 464, startPoint y: 449, endPoint x: 691, endPoint y: 448, distance: 227.0
drag, startPoint x: 578, startPoint y: 447, endPoint x: 862, endPoint y: 454, distance: 284.1
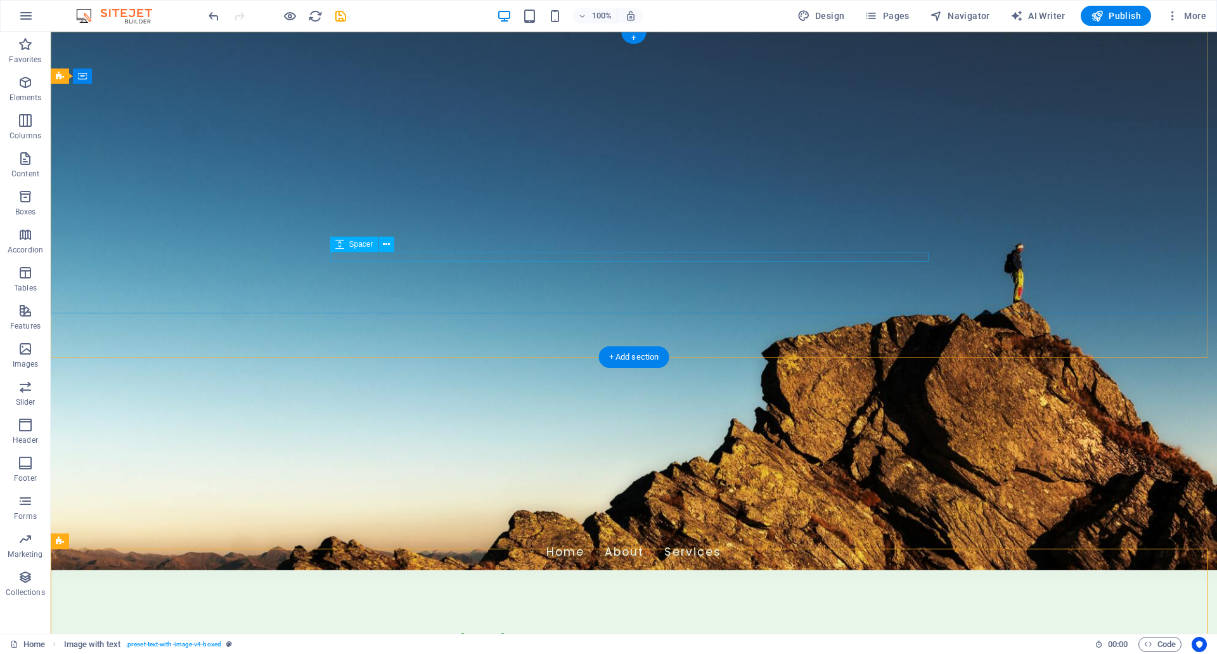
scroll to position [0, 0]
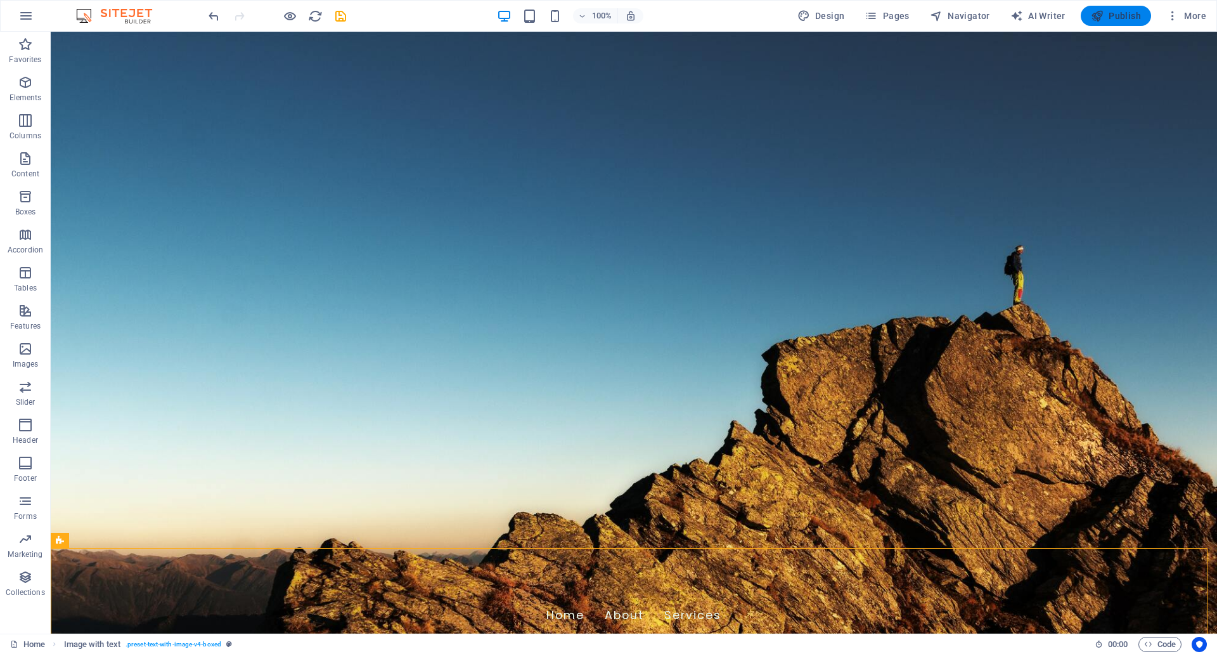
click at [1123, 9] on button "Publish" at bounding box center [1116, 16] width 70 height 20
click at [1197, 9] on button "More" at bounding box center [1186, 16] width 50 height 20
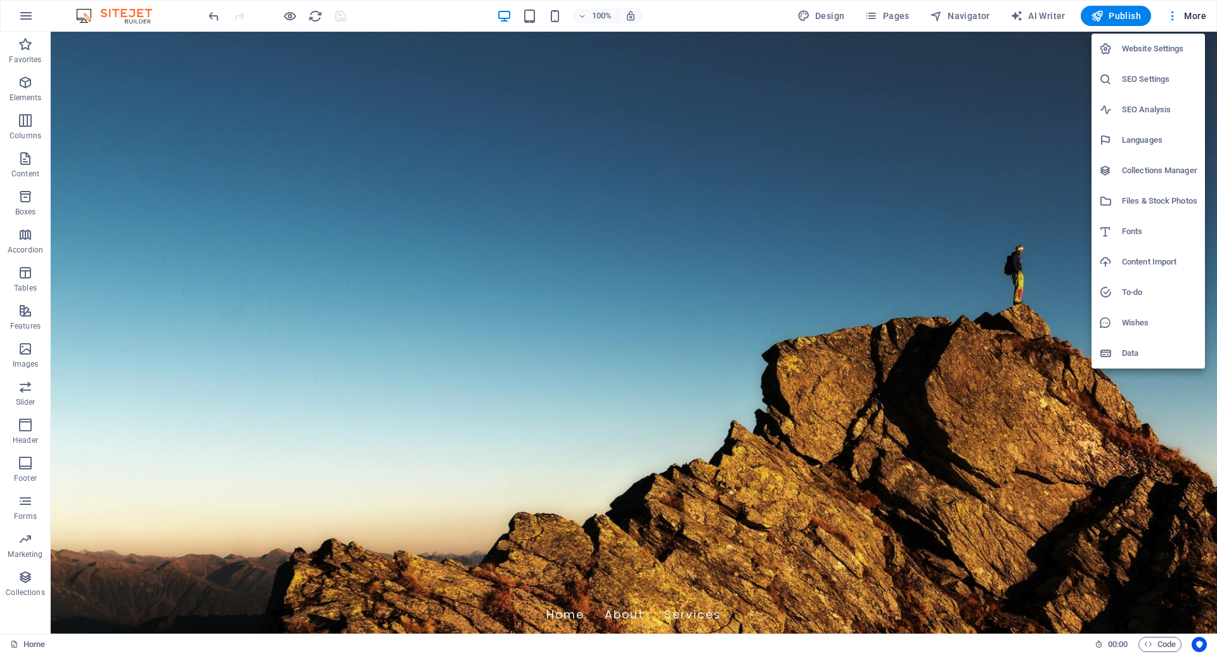
click at [1157, 79] on h6 "SEO Settings" at bounding box center [1159, 79] width 75 height 15
